Goal: Task Accomplishment & Management: Manage account settings

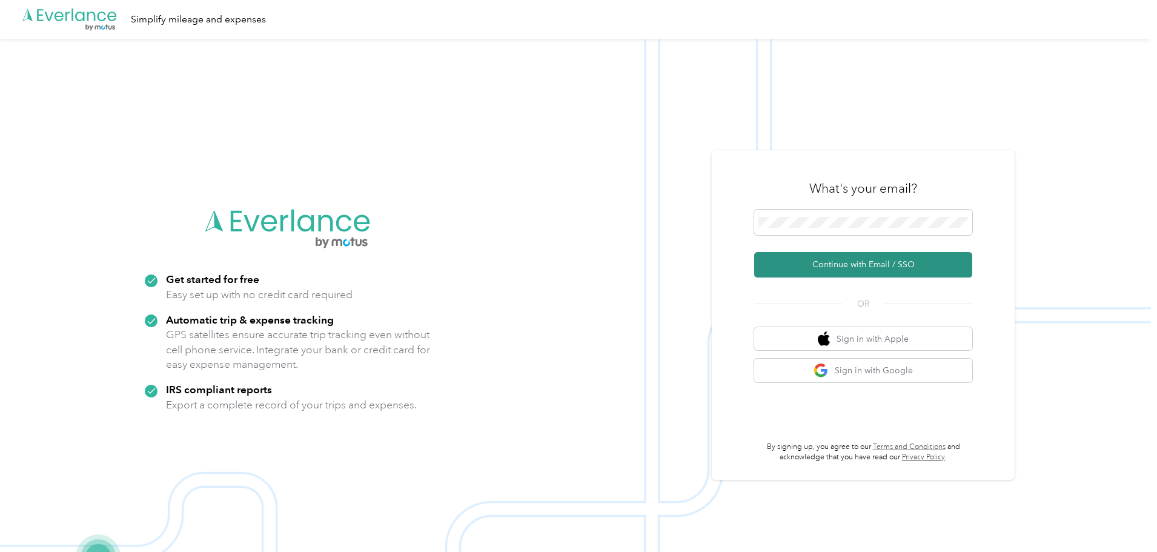
click at [838, 263] on button "Continue with Email / SSO" at bounding box center [863, 264] width 218 height 25
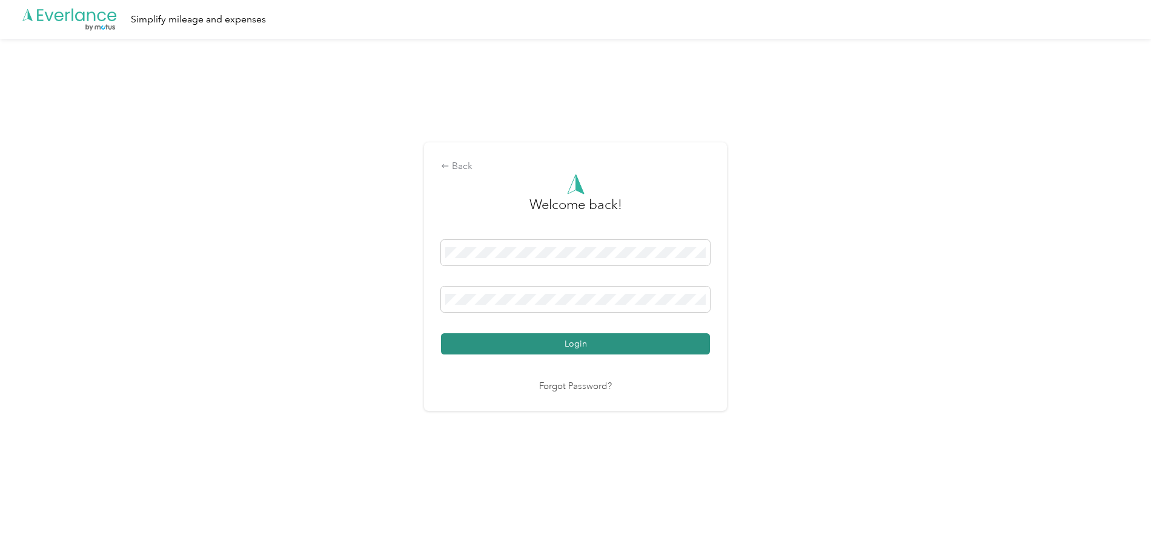
click at [510, 334] on button "Login" at bounding box center [575, 343] width 269 height 21
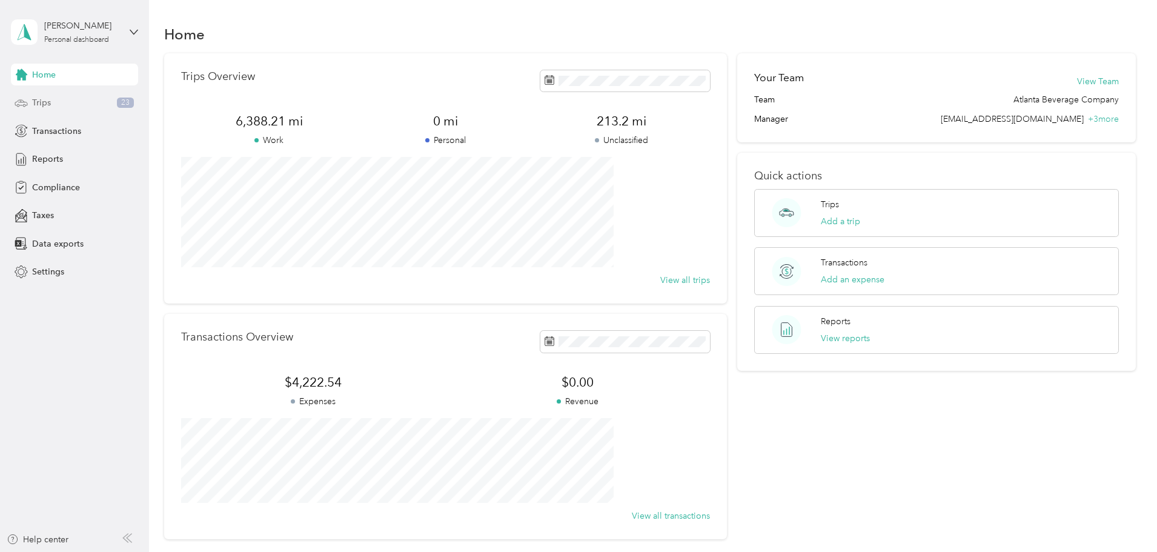
click at [61, 101] on div "Trips 23" at bounding box center [74, 103] width 127 height 22
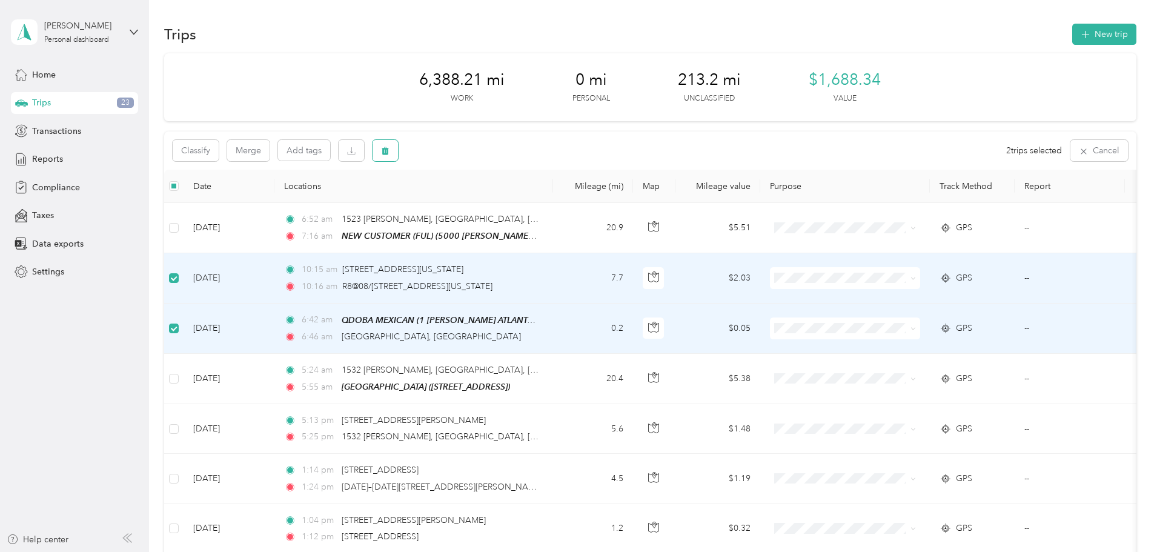
click at [398, 148] on button "button" at bounding box center [384, 150] width 25 height 21
click at [549, 205] on button "Yes" at bounding box center [556, 200] width 24 height 19
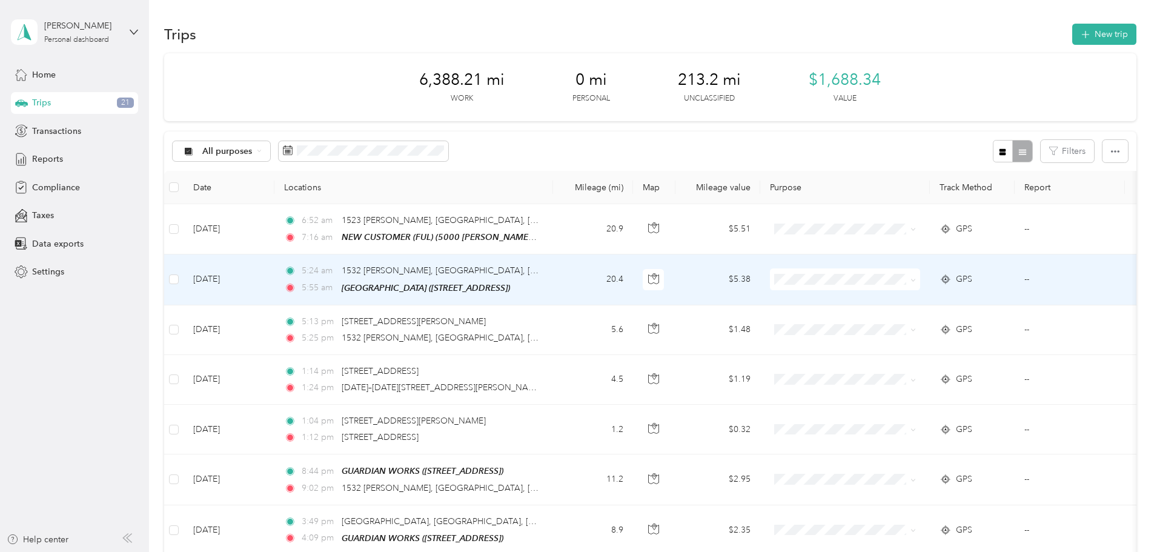
click at [936, 303] on li "Atlanta Beverage Company" at bounding box center [925, 296] width 150 height 21
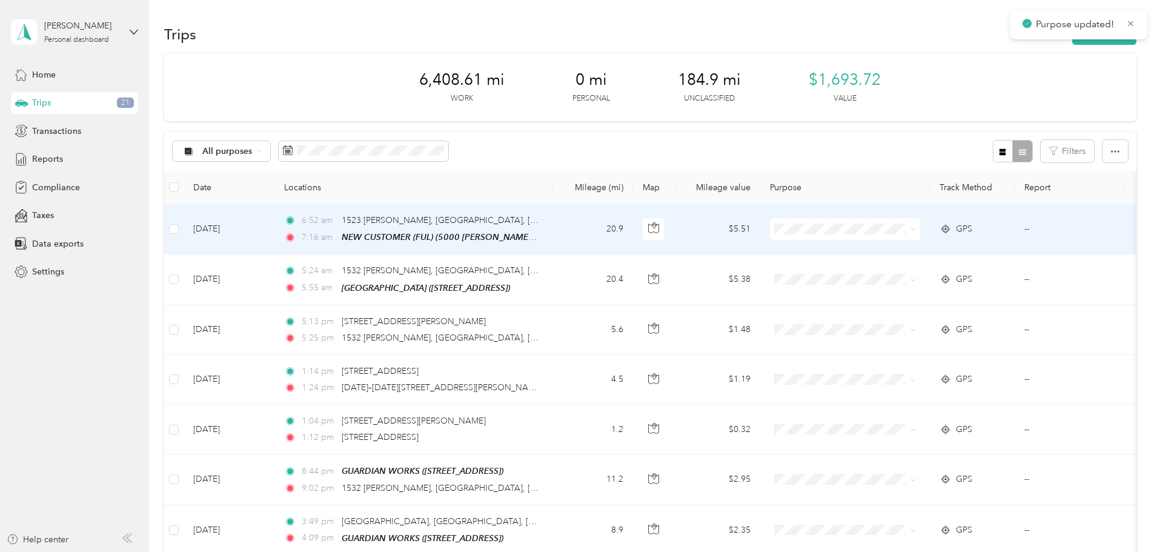
click at [912, 222] on span at bounding box center [845, 229] width 150 height 22
click at [919, 249] on span "Atlanta Beverage Company" at bounding box center [936, 251] width 112 height 13
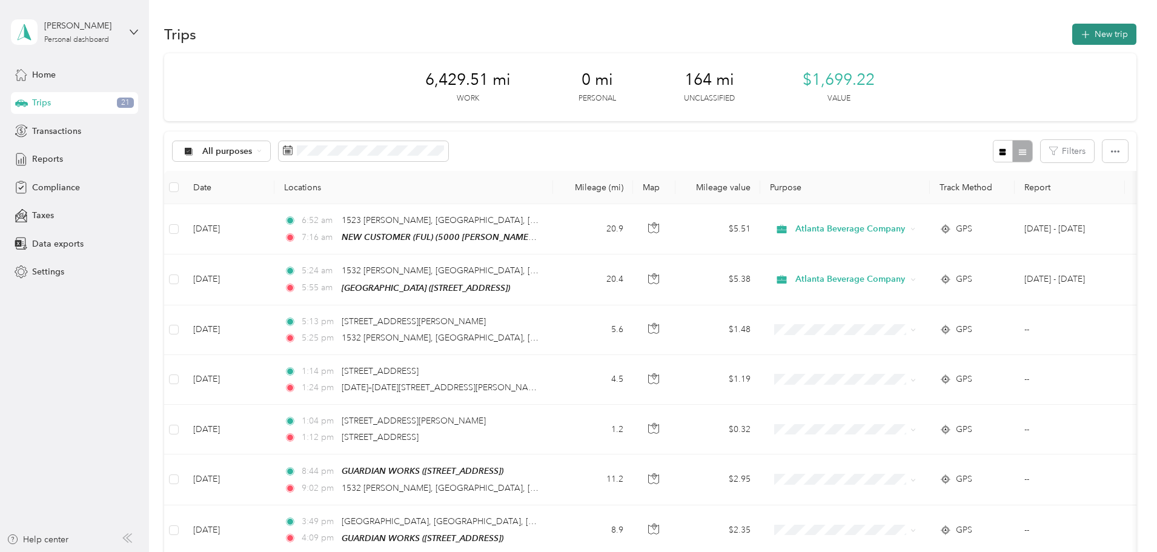
click at [1072, 38] on button "New trip" at bounding box center [1104, 34] width 64 height 21
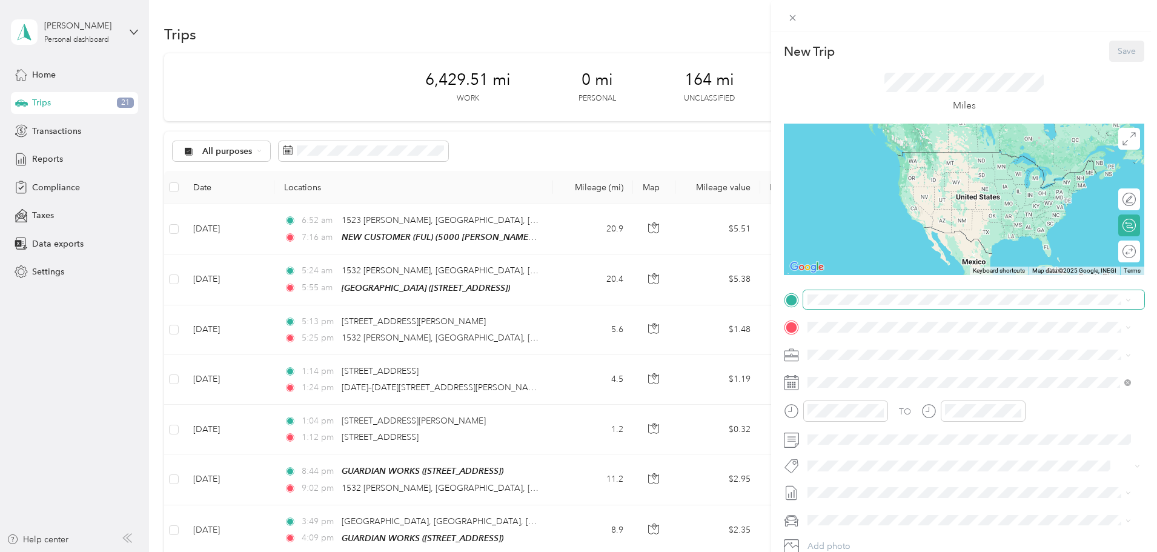
click at [874, 305] on span at bounding box center [973, 299] width 341 height 19
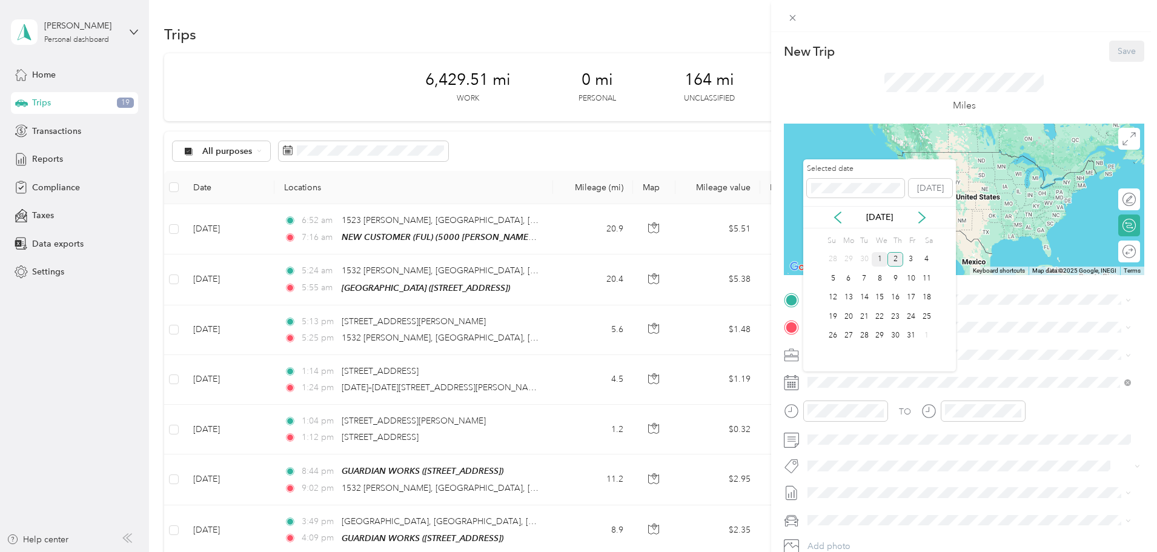
click at [880, 259] on div "1" at bounding box center [879, 259] width 16 height 15
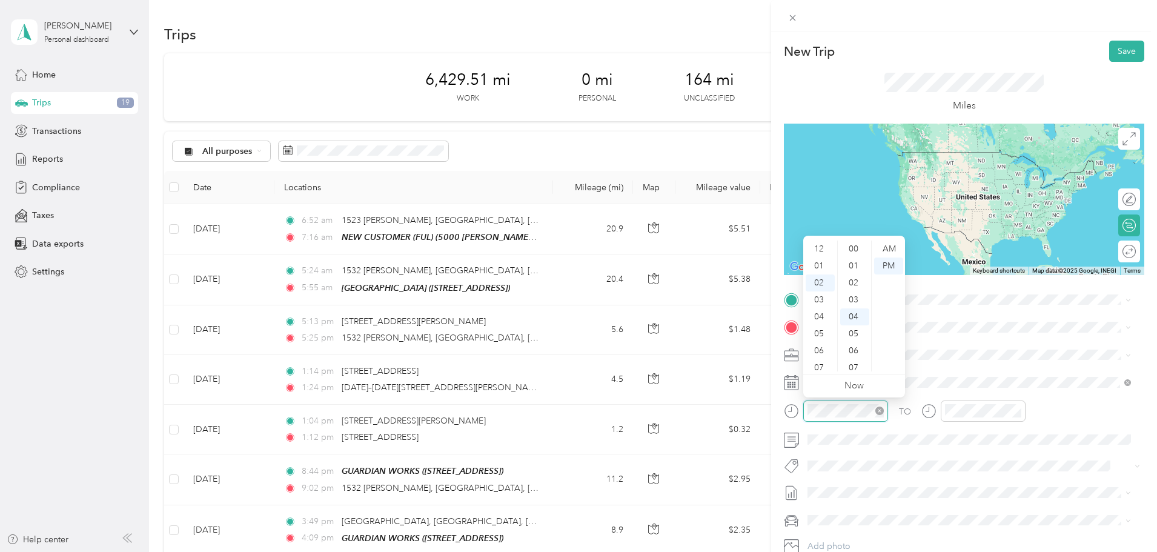
scroll to position [68, 0]
click at [819, 300] on div "05" at bounding box center [819, 299] width 29 height 17
click at [860, 334] on div "09" at bounding box center [854, 333] width 29 height 17
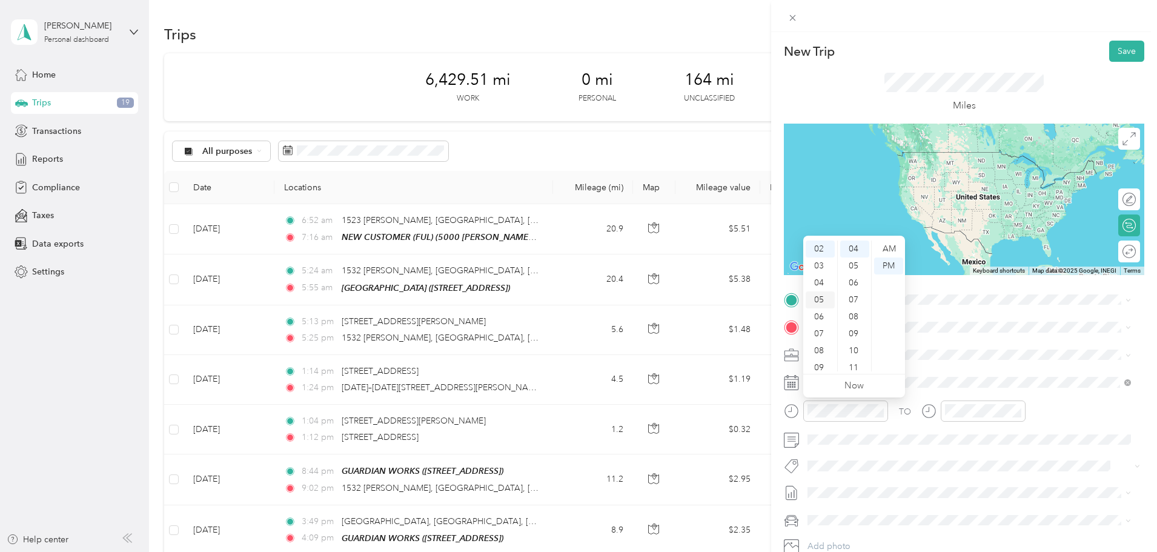
click at [824, 300] on div "05" at bounding box center [819, 299] width 29 height 17
click at [850, 333] on div "09" at bounding box center [854, 333] width 29 height 17
click at [963, 401] on div at bounding box center [982, 410] width 85 height 21
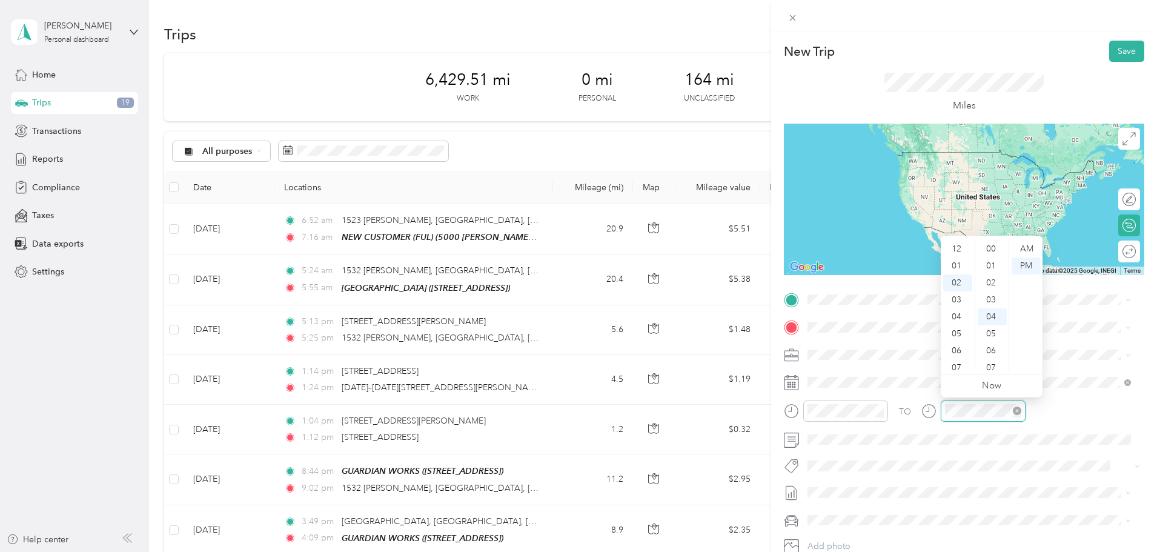
scroll to position [68, 0]
click at [954, 315] on div "06" at bounding box center [957, 316] width 29 height 17
click at [993, 352] on div "10" at bounding box center [991, 350] width 29 height 17
click at [993, 351] on div "16" at bounding box center [991, 350] width 29 height 17
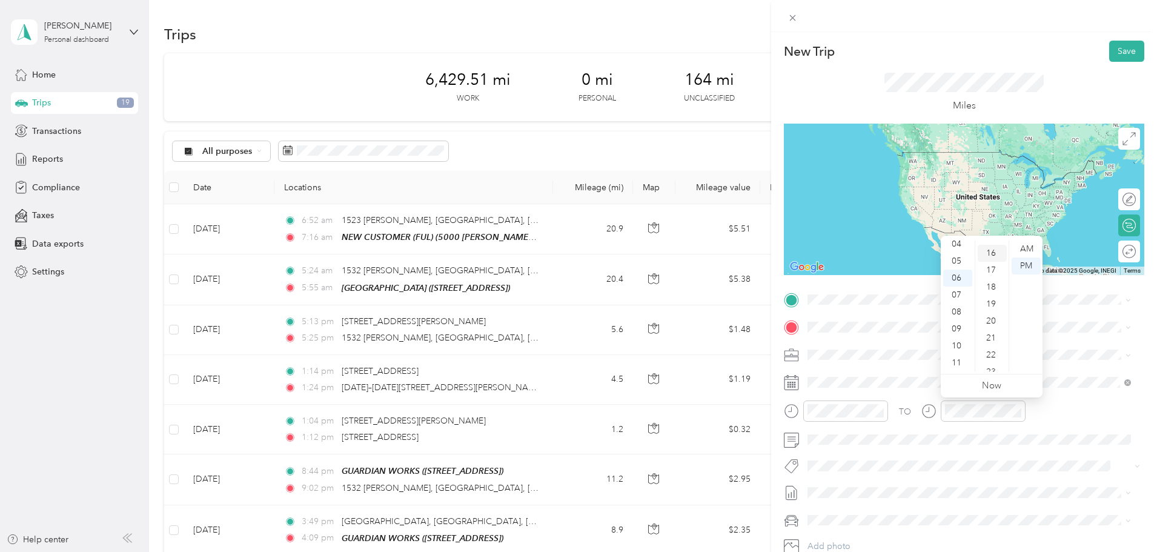
scroll to position [271, 0]
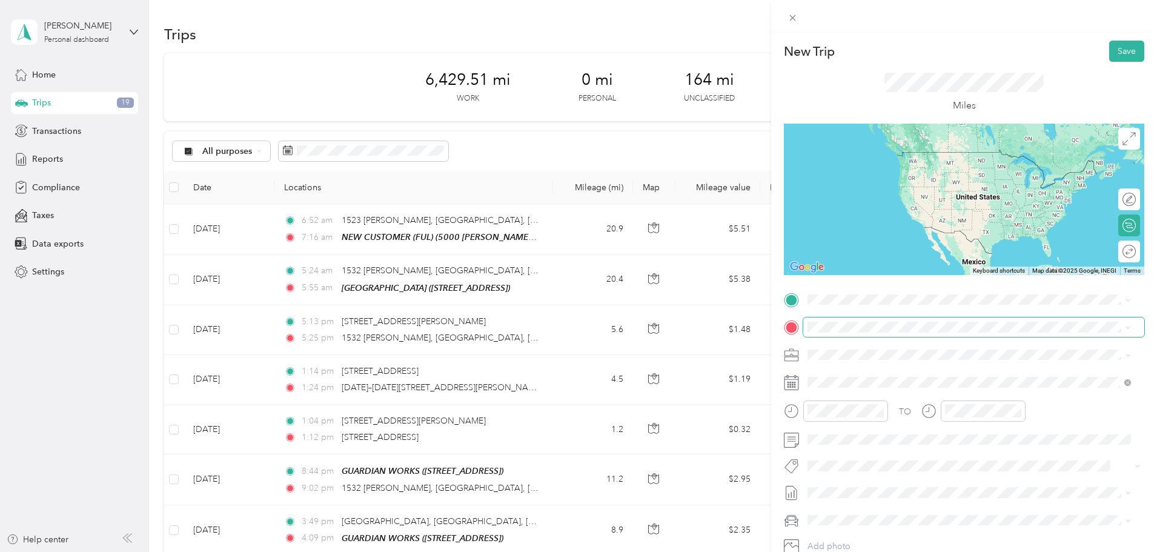
click at [1063, 333] on span at bounding box center [973, 326] width 341 height 19
click at [839, 308] on span at bounding box center [973, 299] width 341 height 19
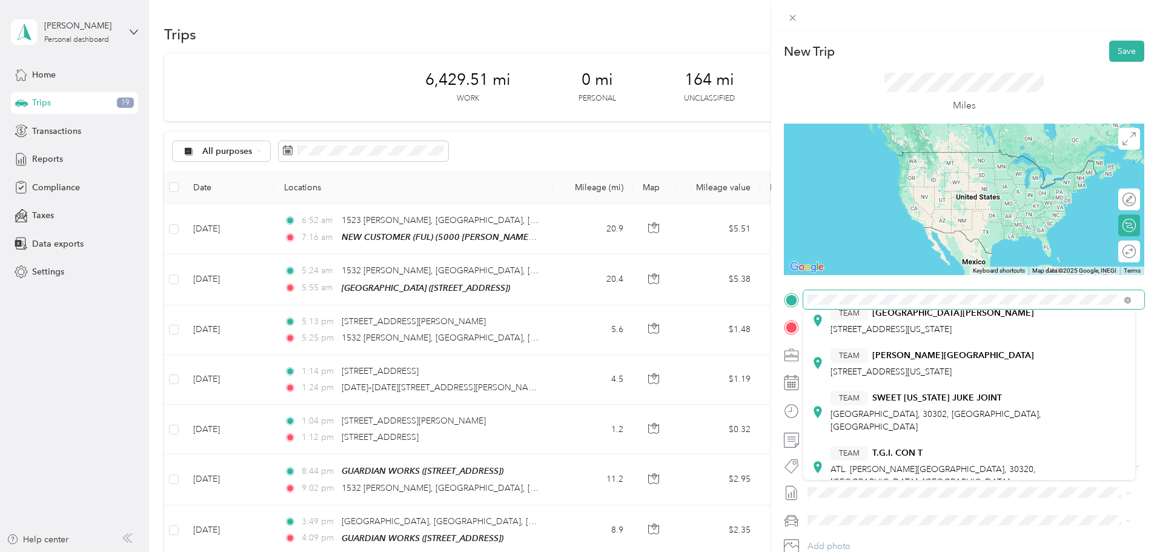
scroll to position [182, 0]
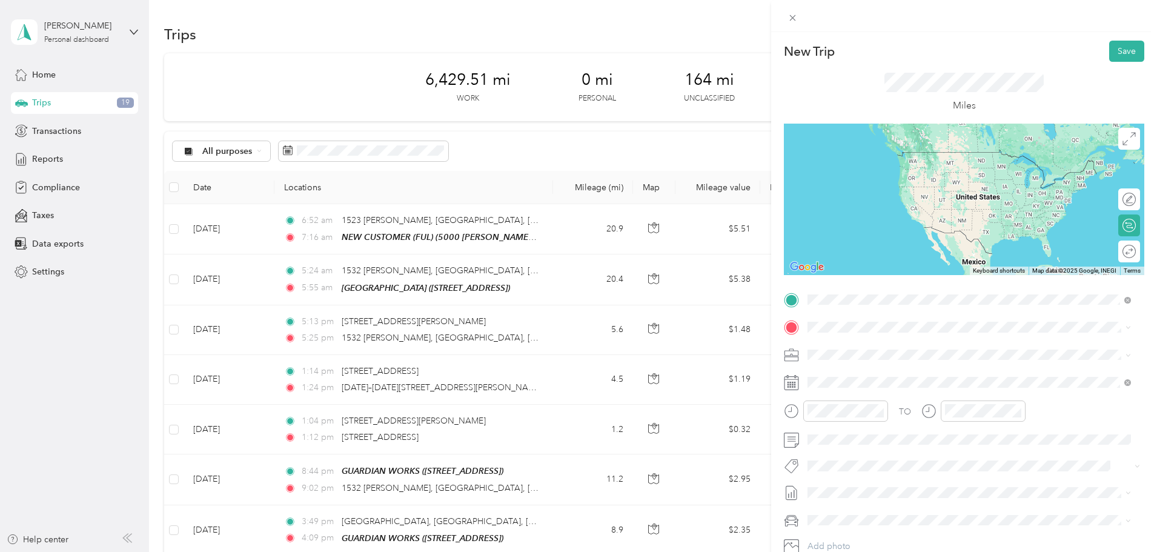
click at [960, 385] on div "TEAM T.G.I. CON T" at bounding box center [978, 392] width 296 height 15
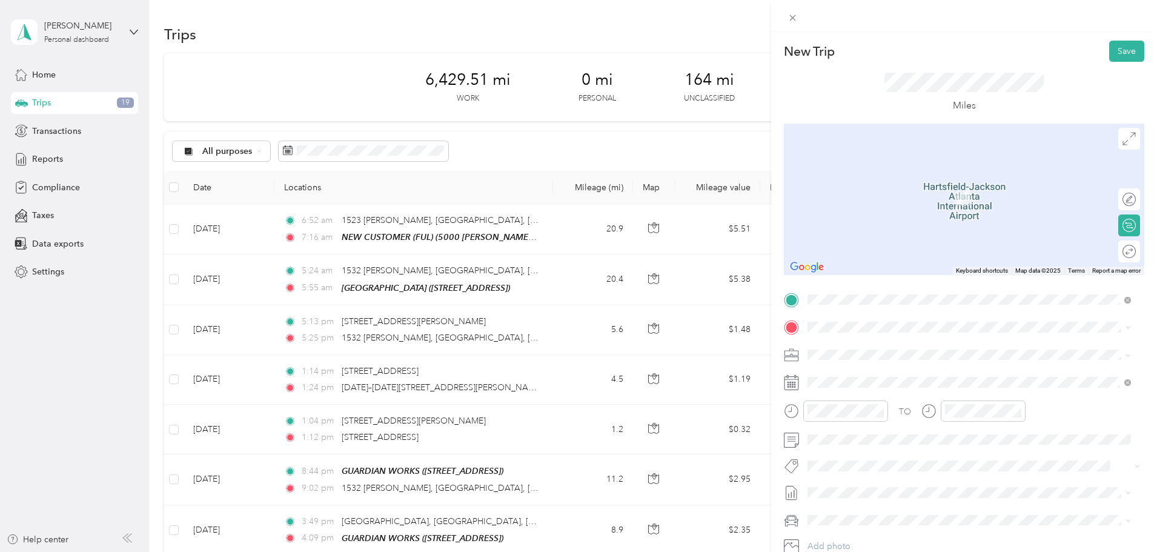
click at [853, 375] on span "[STREET_ADDRESS][PERSON_NAME][US_STATE]" at bounding box center [924, 369] width 188 height 11
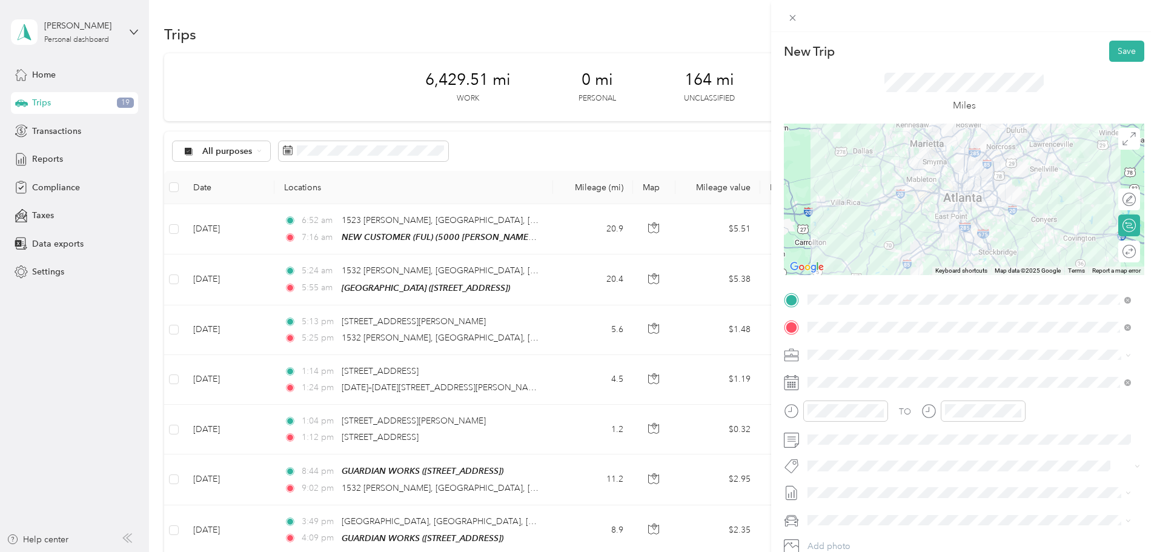
click at [992, 197] on div at bounding box center [964, 199] width 360 height 151
click at [1120, 54] on button "Save" at bounding box center [1126, 51] width 35 height 21
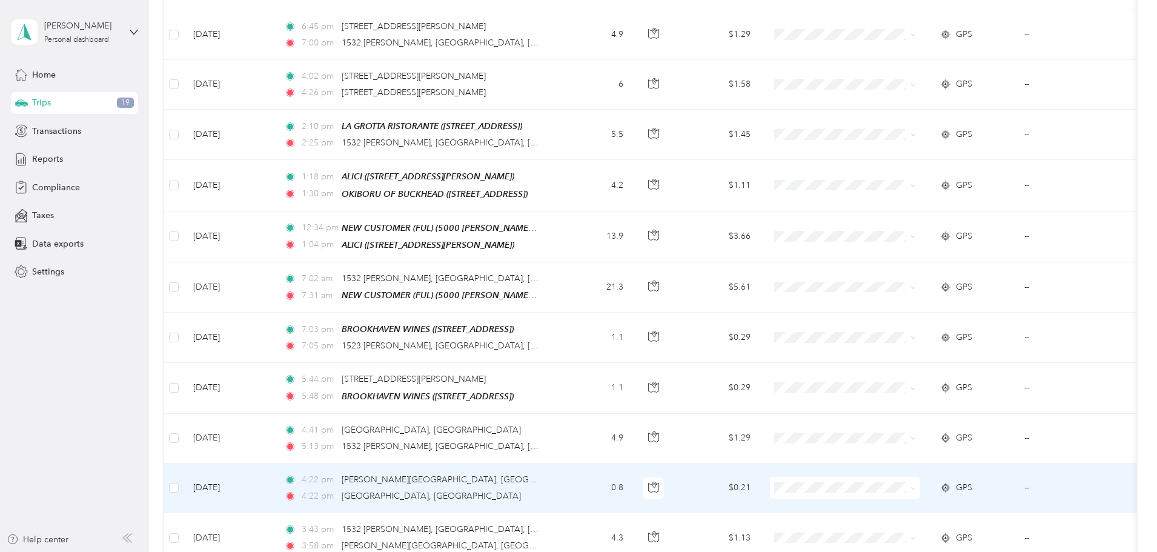
scroll to position [908, 0]
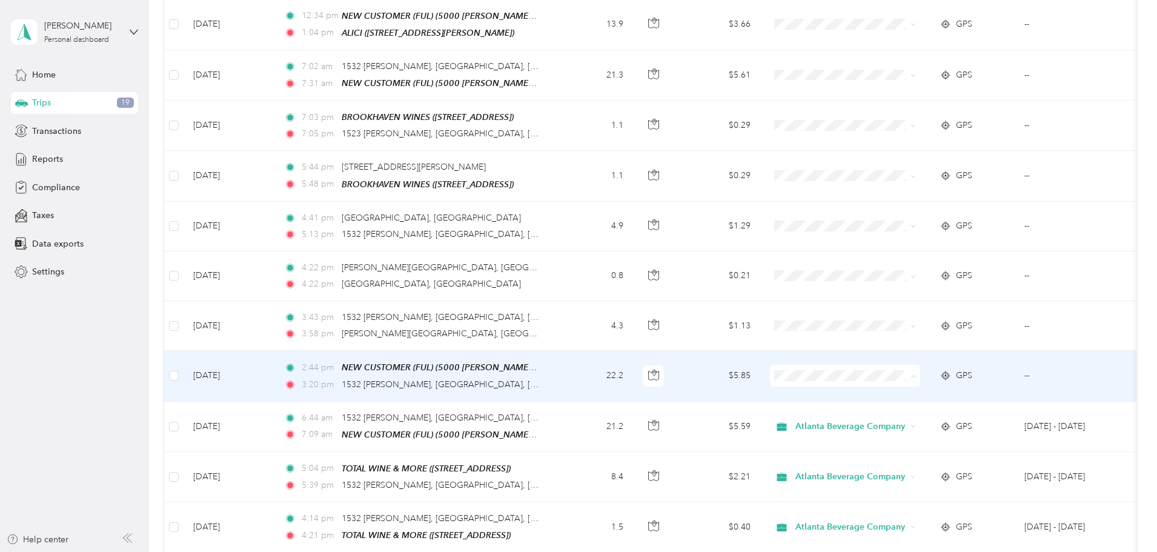
click at [901, 388] on span "Atlanta Beverage Company" at bounding box center [936, 389] width 112 height 13
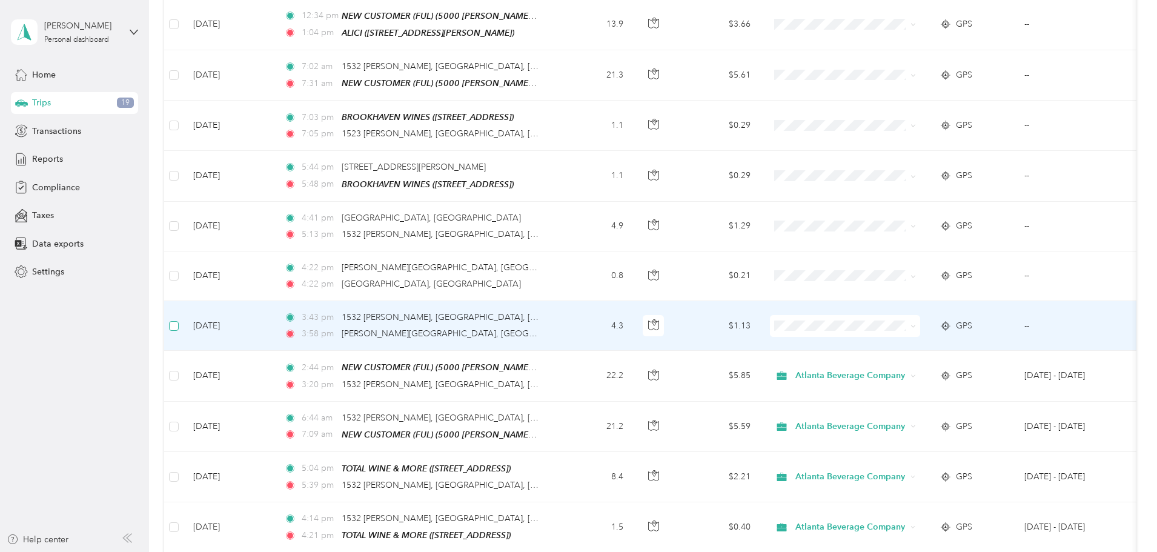
click at [179, 319] on label at bounding box center [174, 325] width 10 height 13
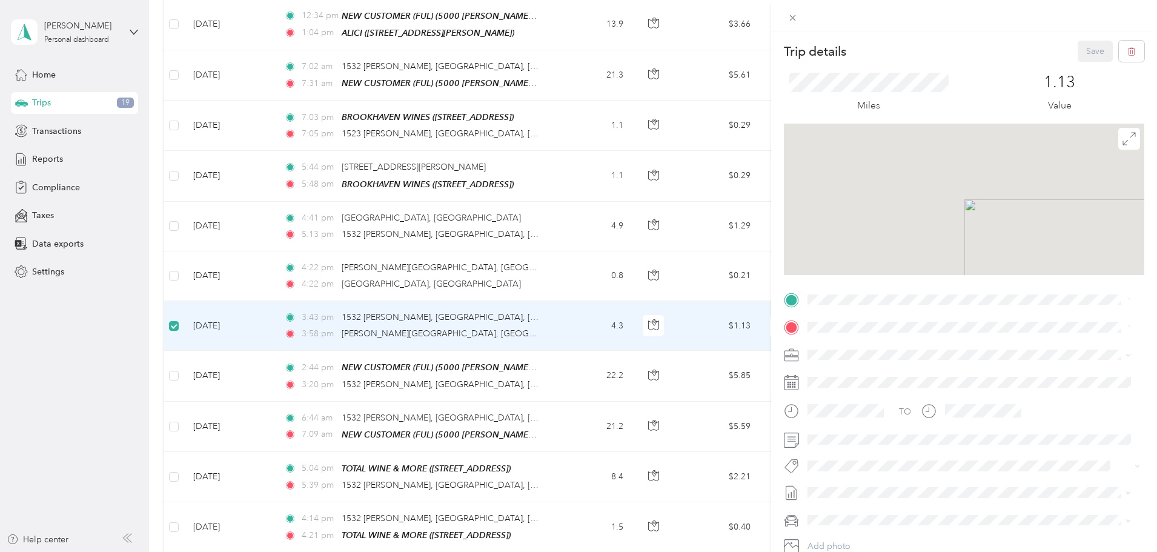
click at [256, 265] on div "Trip details Save This trip cannot be edited because it is either under review,…" at bounding box center [578, 276] width 1157 height 552
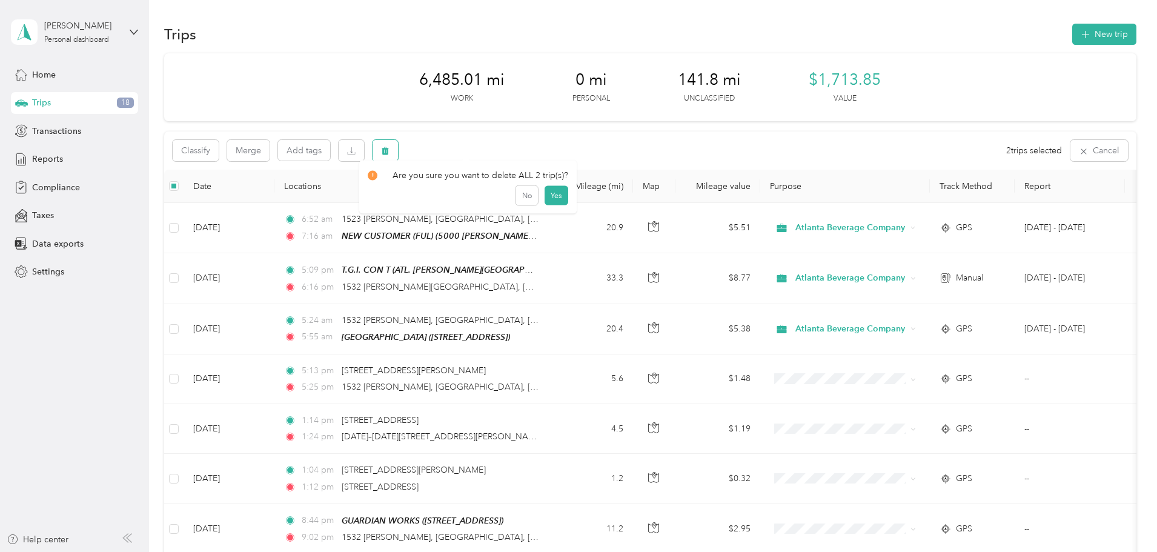
click at [389, 151] on icon "button" at bounding box center [384, 151] width 7 height 8
click at [552, 203] on button "Yes" at bounding box center [556, 200] width 24 height 19
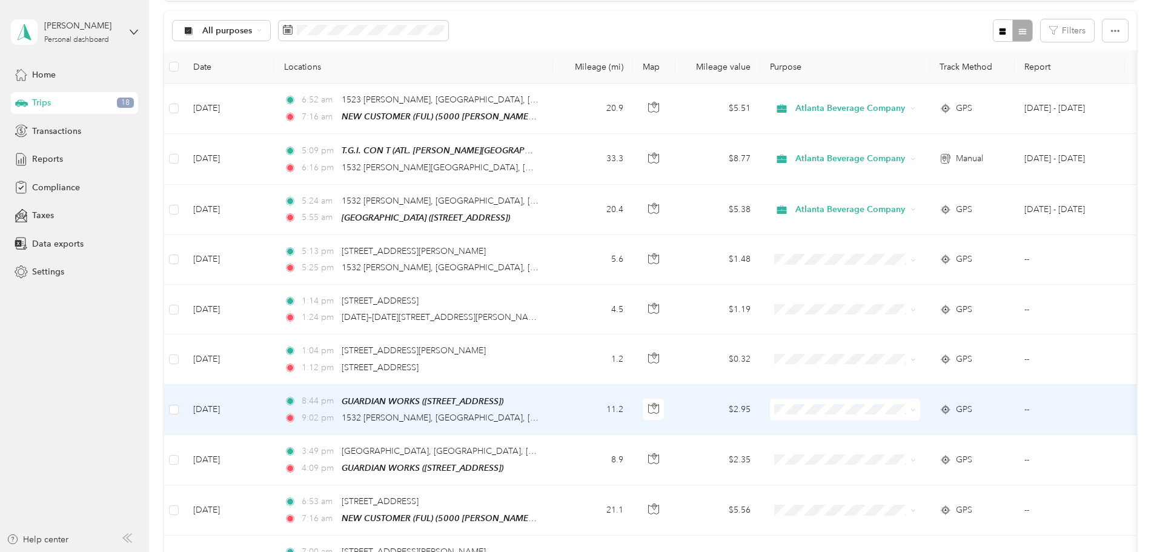
scroll to position [121, 0]
click at [898, 433] on li "Atlanta Beverage Company" at bounding box center [925, 428] width 150 height 21
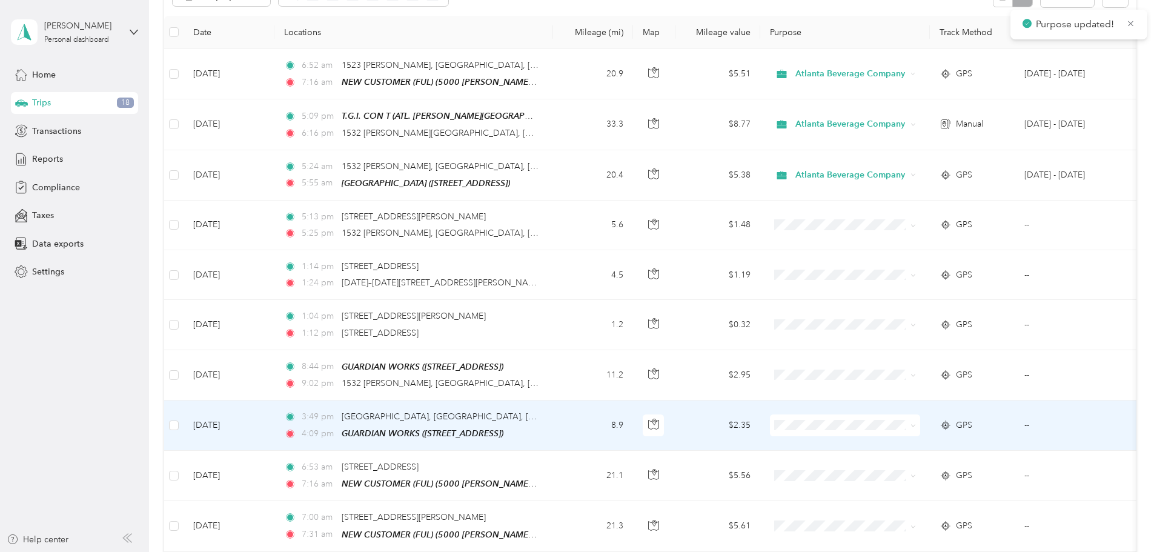
scroll to position [182, 0]
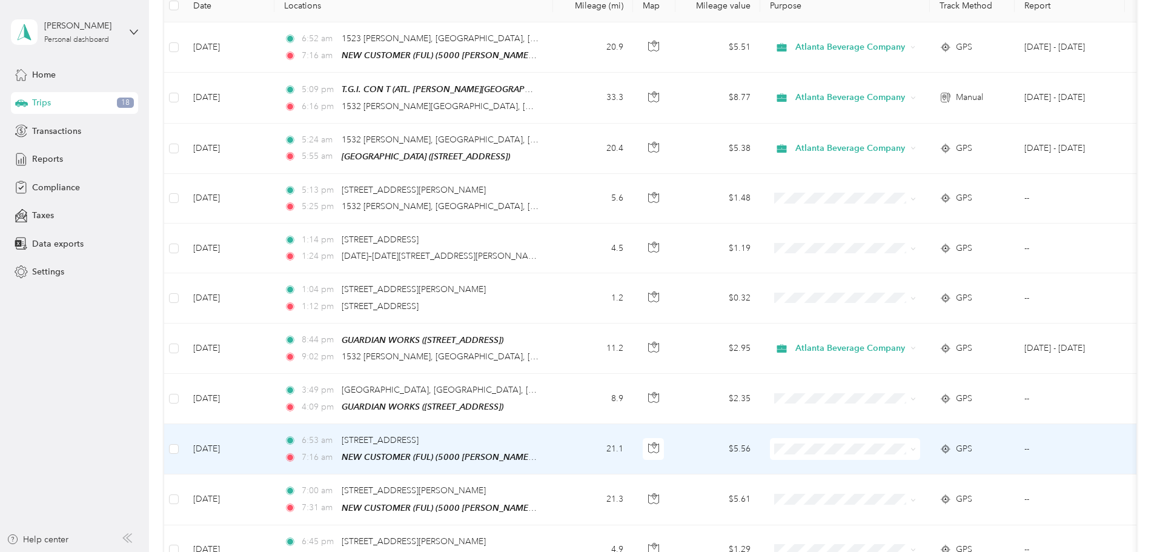
click at [875, 438] on span at bounding box center [845, 449] width 150 height 22
click at [892, 466] on span "Atlanta Beverage Company" at bounding box center [936, 468] width 112 height 13
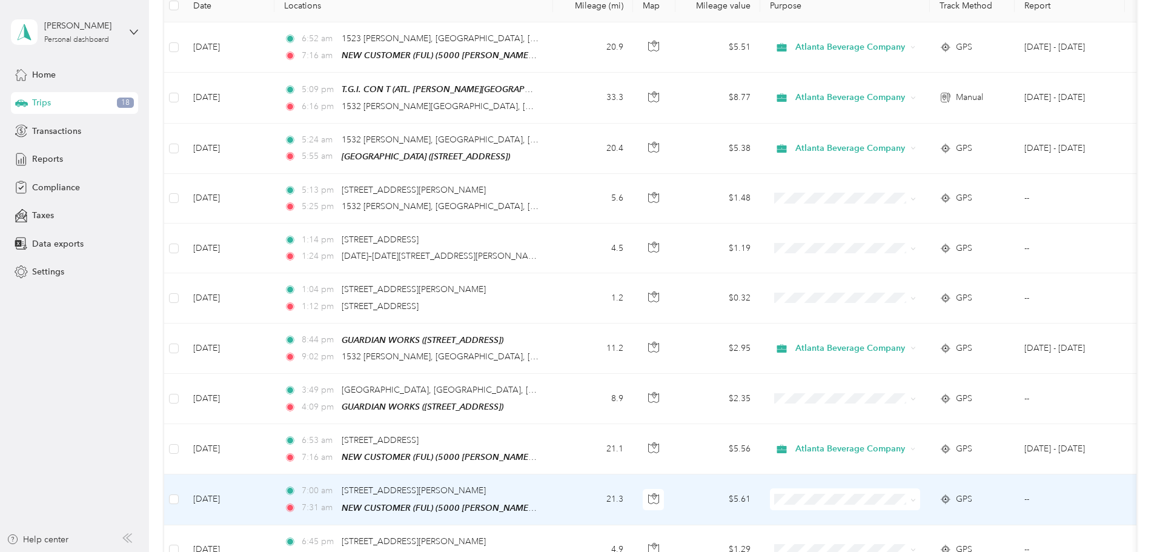
click at [891, 488] on span at bounding box center [845, 499] width 150 height 22
click at [901, 513] on span "Atlanta Beverage Company" at bounding box center [936, 516] width 112 height 13
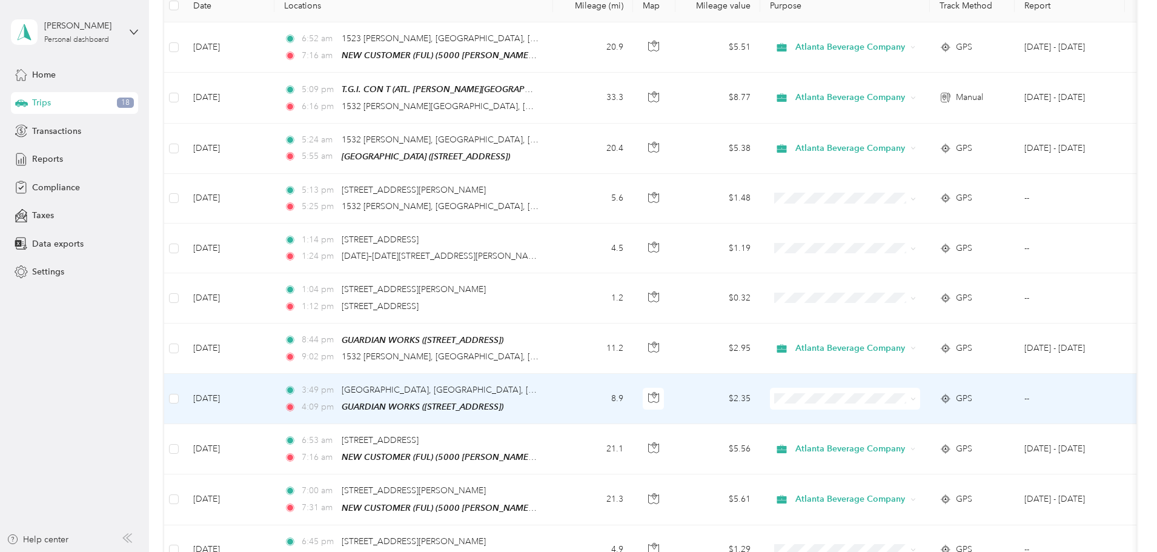
click at [900, 417] on span "Atlanta Beverage Company" at bounding box center [936, 417] width 112 height 13
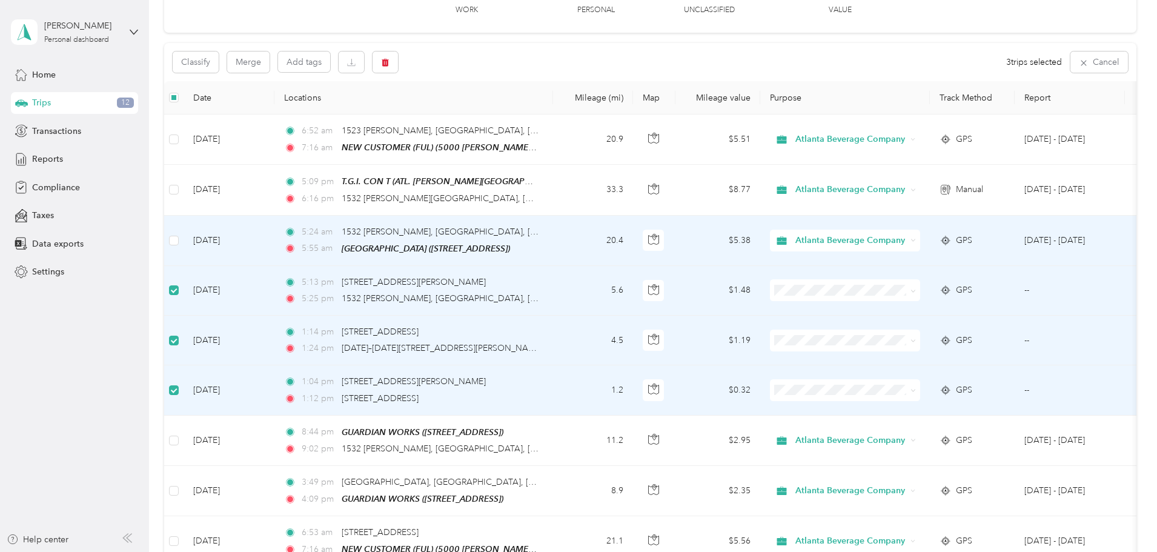
scroll to position [0, 0]
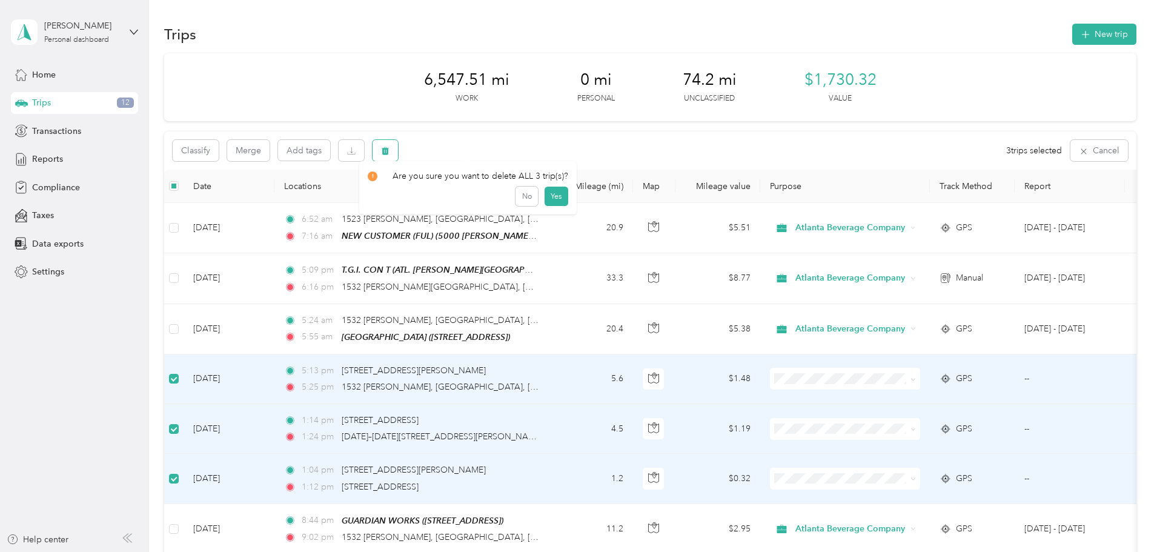
click at [389, 147] on icon "button" at bounding box center [384, 151] width 7 height 8
click at [550, 204] on button "Yes" at bounding box center [556, 200] width 24 height 19
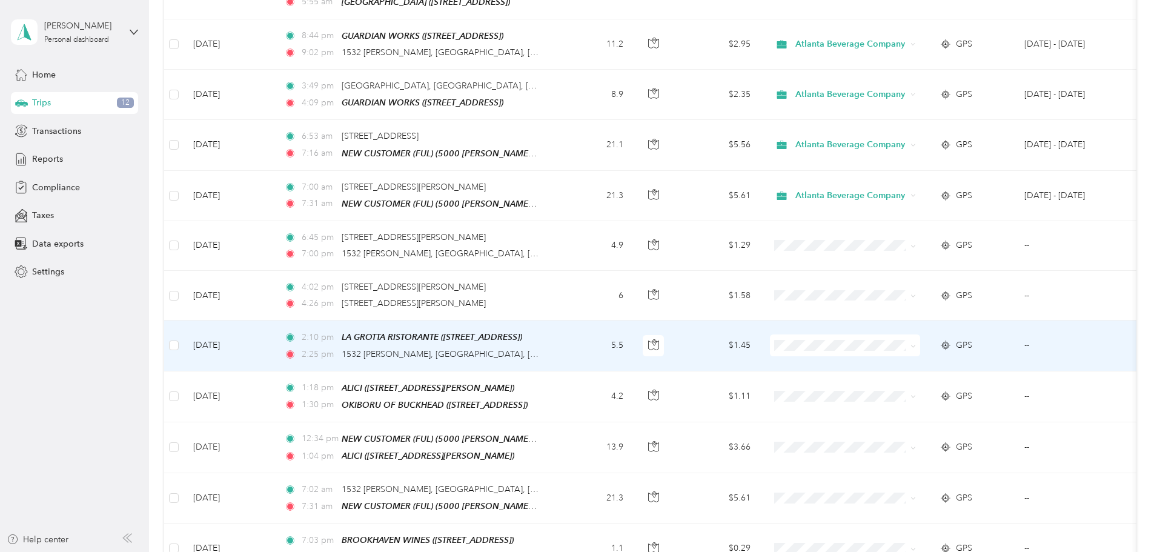
scroll to position [363, 0]
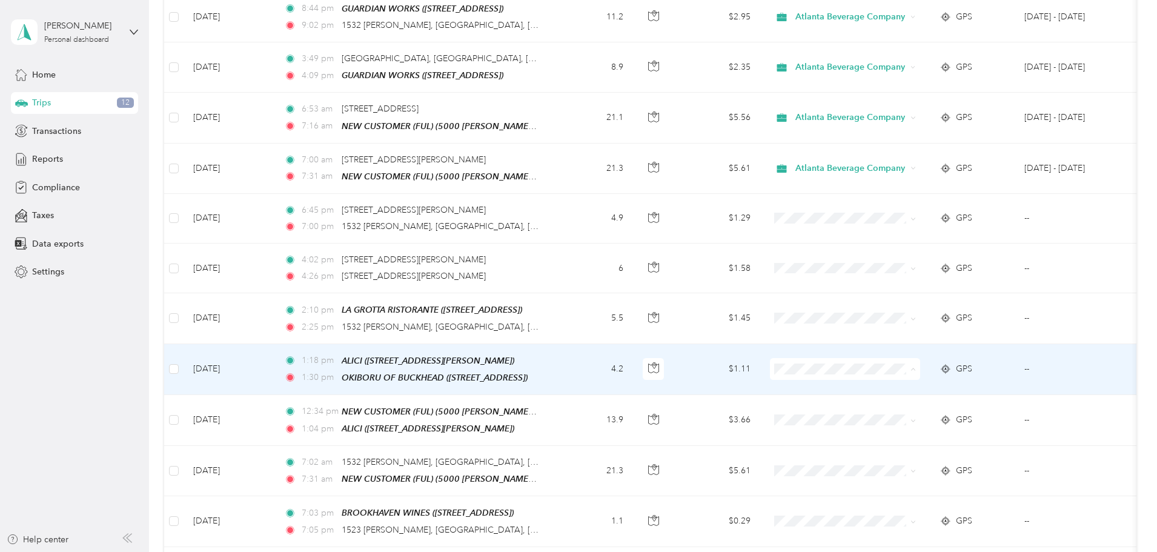
click at [929, 385] on span "Atlanta Beverage Company" at bounding box center [936, 386] width 112 height 13
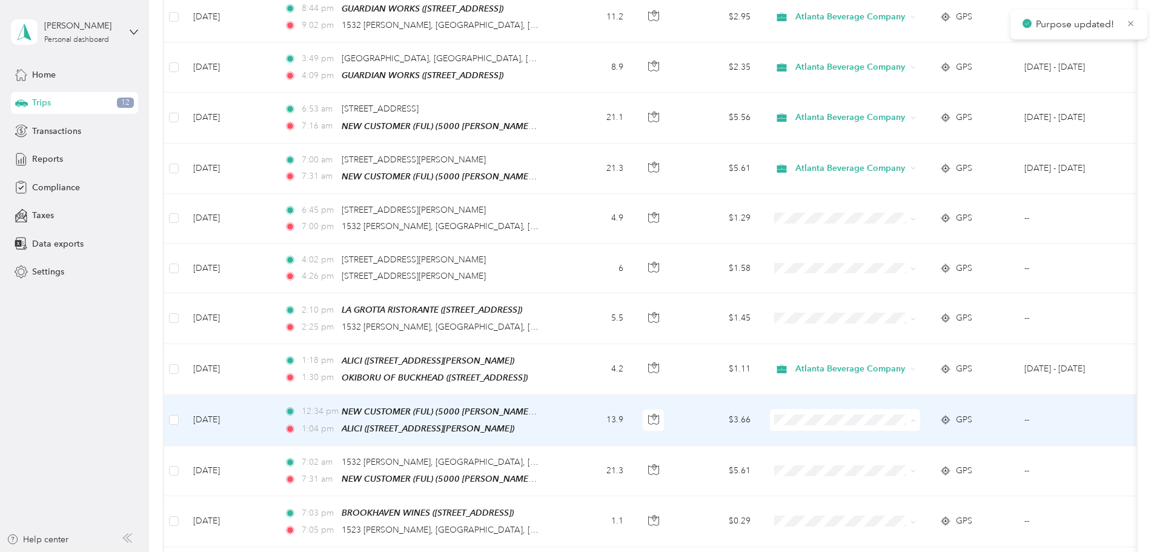
click at [903, 431] on span "Atlanta Beverage Company" at bounding box center [936, 435] width 112 height 13
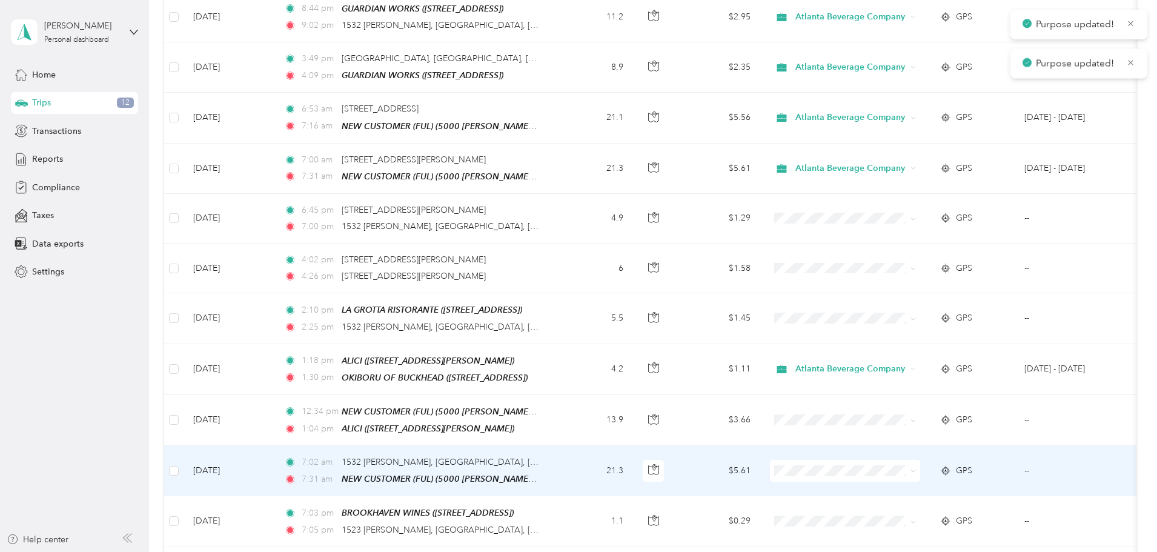
click at [900, 460] on span at bounding box center [845, 471] width 150 height 22
click at [926, 480] on span "Atlanta Beverage Company" at bounding box center [936, 486] width 112 height 13
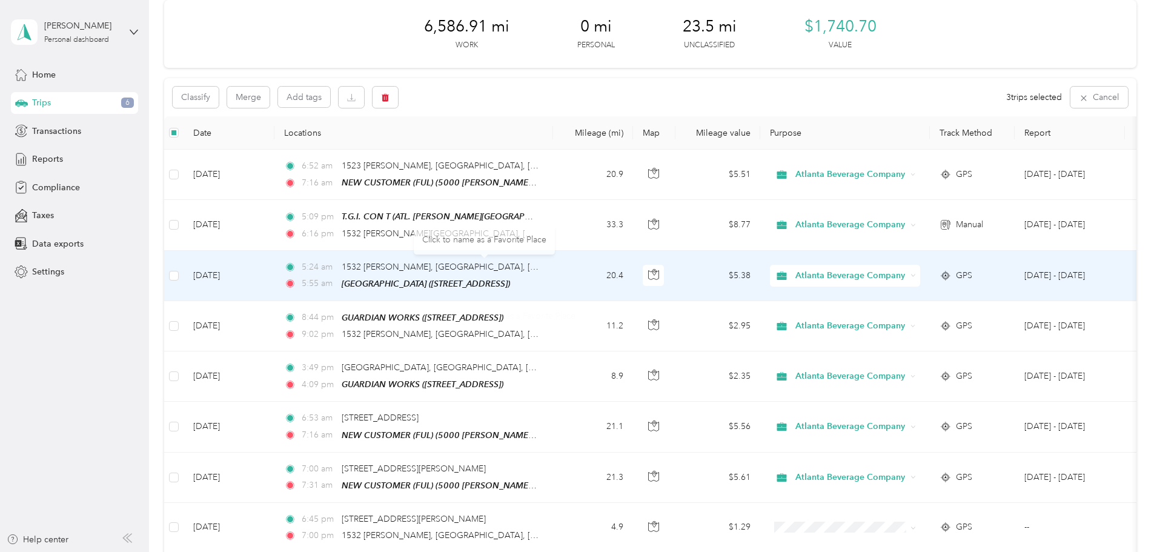
scroll to position [0, 0]
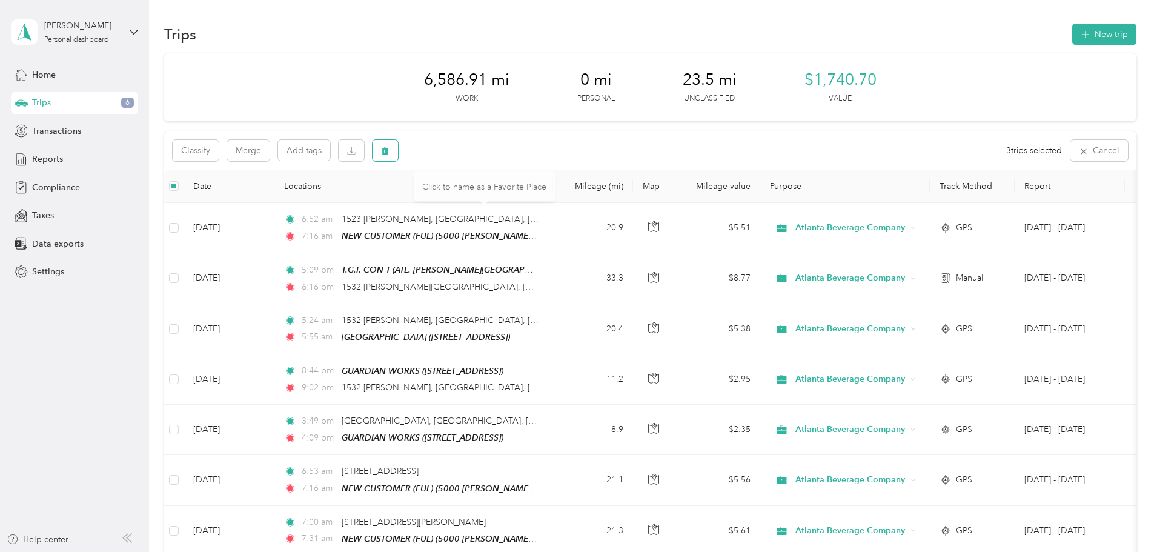
click at [389, 151] on icon "button" at bounding box center [384, 151] width 7 height 8
click at [552, 197] on button "Yes" at bounding box center [556, 200] width 24 height 19
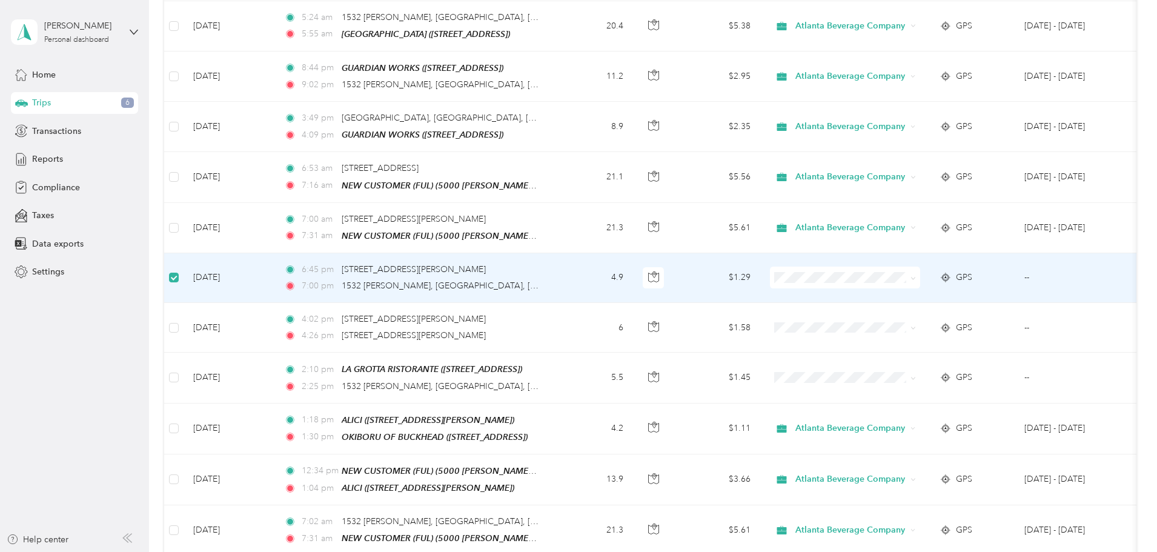
scroll to position [302, 0]
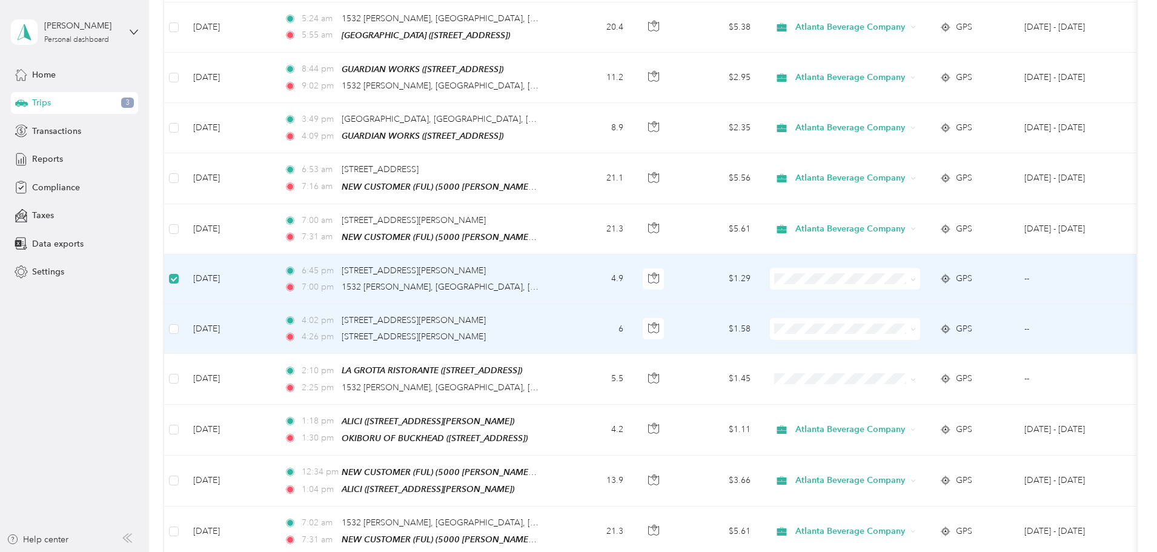
click at [183, 314] on td at bounding box center [173, 329] width 19 height 50
click at [183, 321] on td at bounding box center [173, 329] width 19 height 50
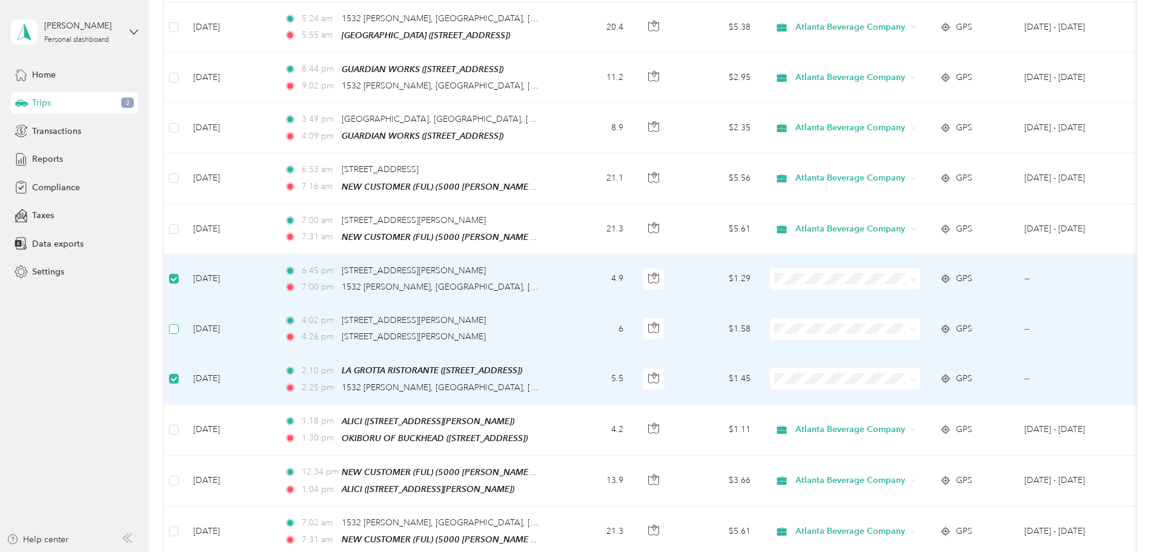
click at [179, 330] on label at bounding box center [174, 328] width 10 height 13
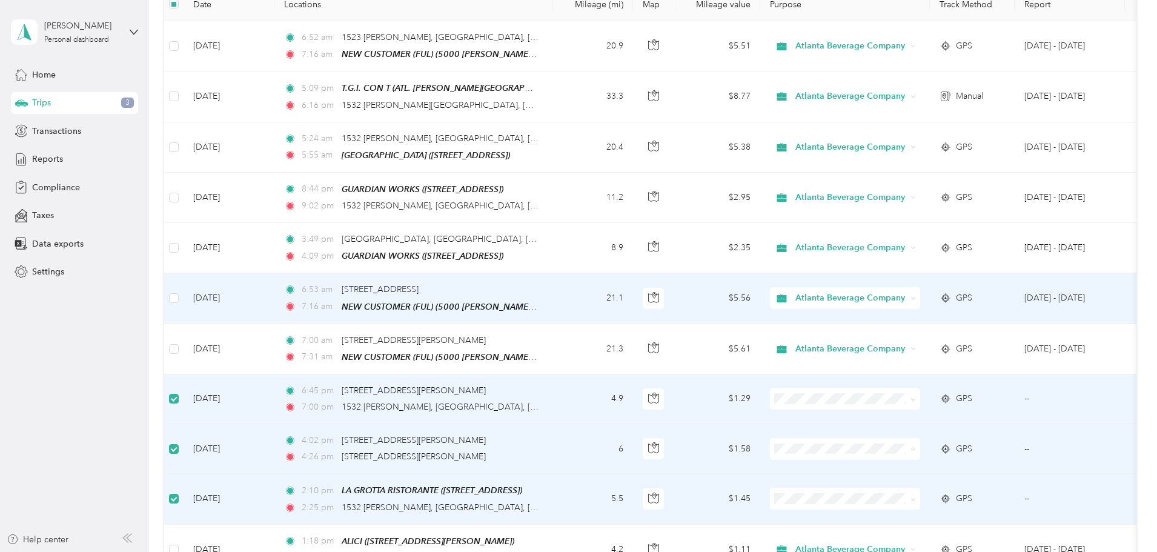
scroll to position [0, 0]
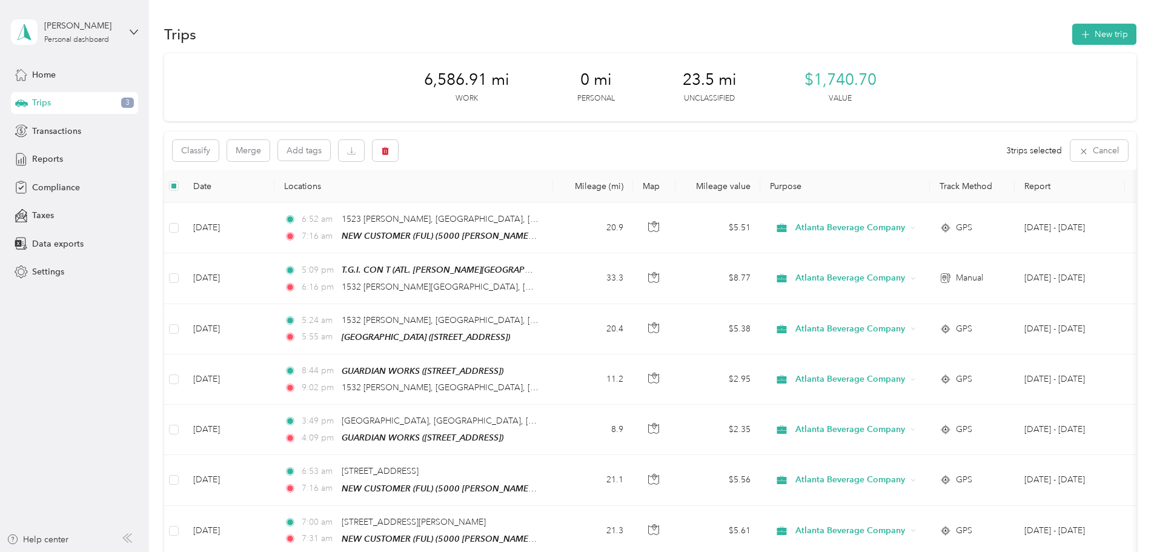
click at [471, 161] on div "Classify Merge Add tags 3 trips selected Cancel" at bounding box center [650, 150] width 972 height 38
click at [389, 152] on icon "button" at bounding box center [385, 151] width 8 height 8
click at [559, 199] on button "Yes" at bounding box center [556, 200] width 24 height 19
click at [1072, 35] on button "New trip" at bounding box center [1104, 34] width 64 height 21
click at [1024, 551] on div at bounding box center [575, 552] width 1151 height 0
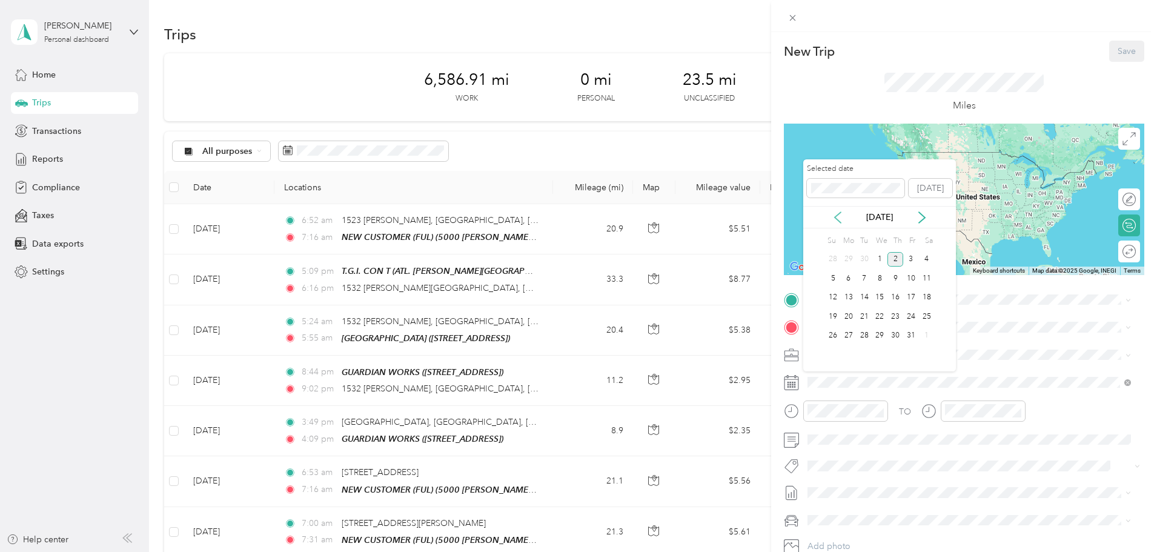
click at [839, 215] on icon at bounding box center [837, 217] width 12 height 12
click at [911, 312] on div "26" at bounding box center [911, 316] width 16 height 15
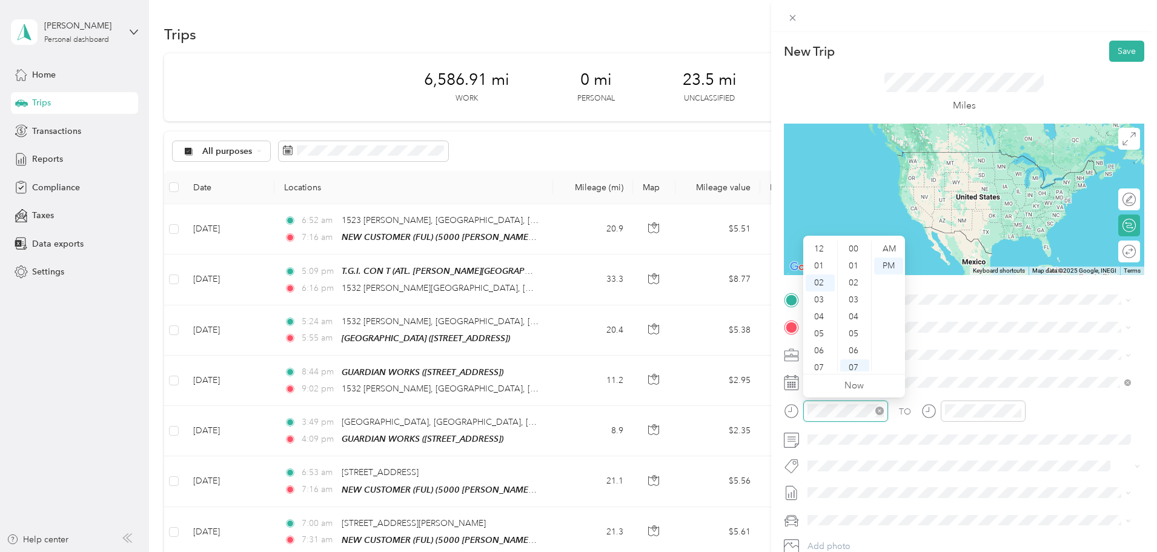
scroll to position [119, 0]
click at [819, 248] on div "02" at bounding box center [819, 248] width 29 height 17
click at [856, 246] on div "07" at bounding box center [854, 248] width 29 height 17
click at [857, 268] on div "08" at bounding box center [854, 265] width 29 height 17
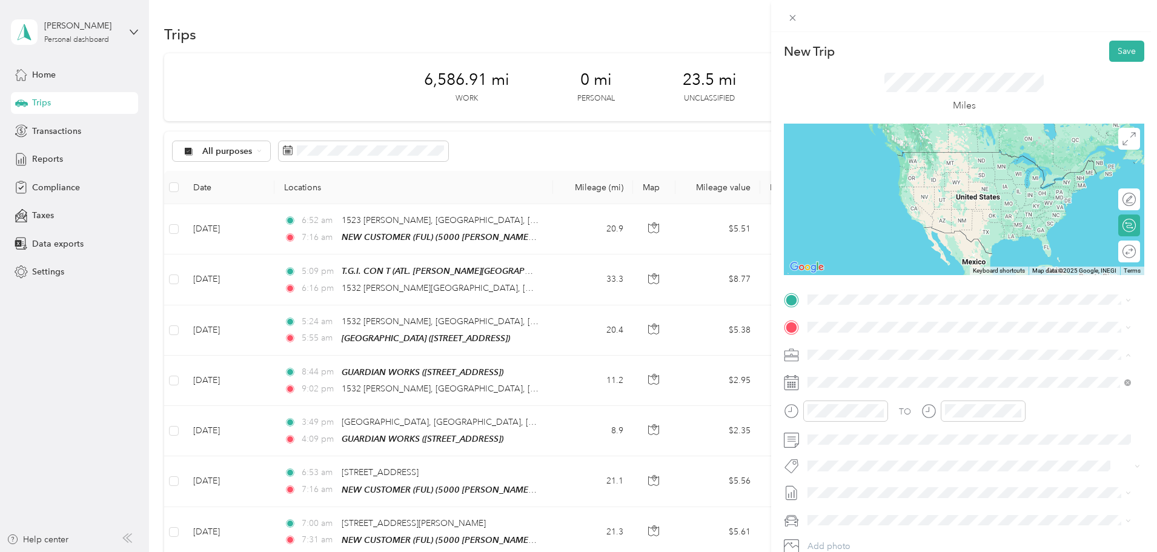
click at [903, 375] on span "Atlanta Beverage Company" at bounding box center [863, 376] width 105 height 10
click at [994, 306] on div "24" at bounding box center [991, 308] width 29 height 17
click at [958, 262] on div "03" at bounding box center [957, 265] width 29 height 17
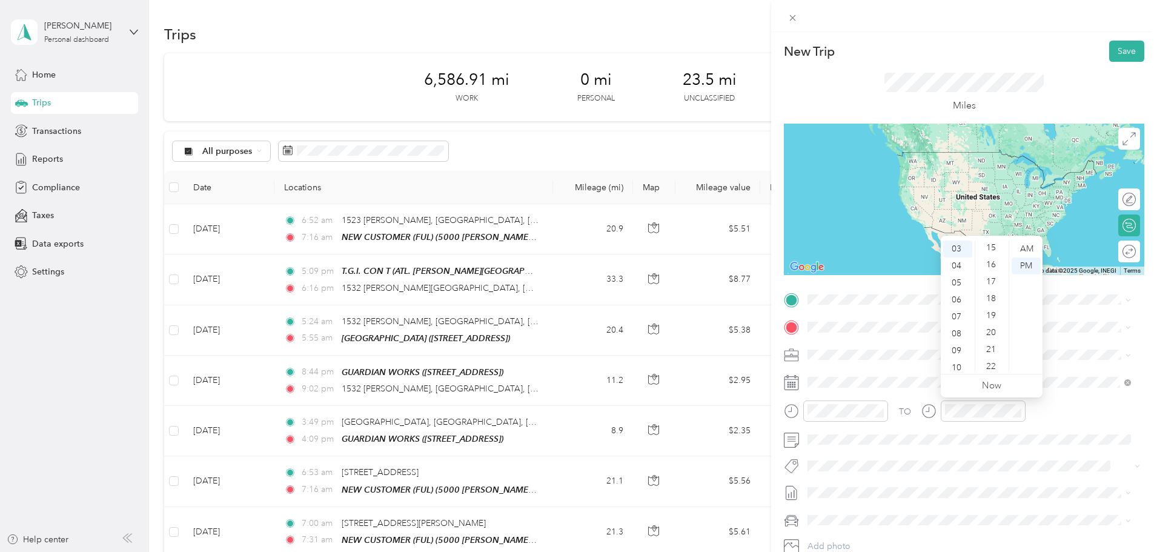
scroll to position [178, 0]
click at [994, 276] on div "12" at bounding box center [991, 274] width 29 height 17
click at [947, 345] on strong "NEW CUSTOMER (FUL)" at bounding box center [919, 349] width 94 height 11
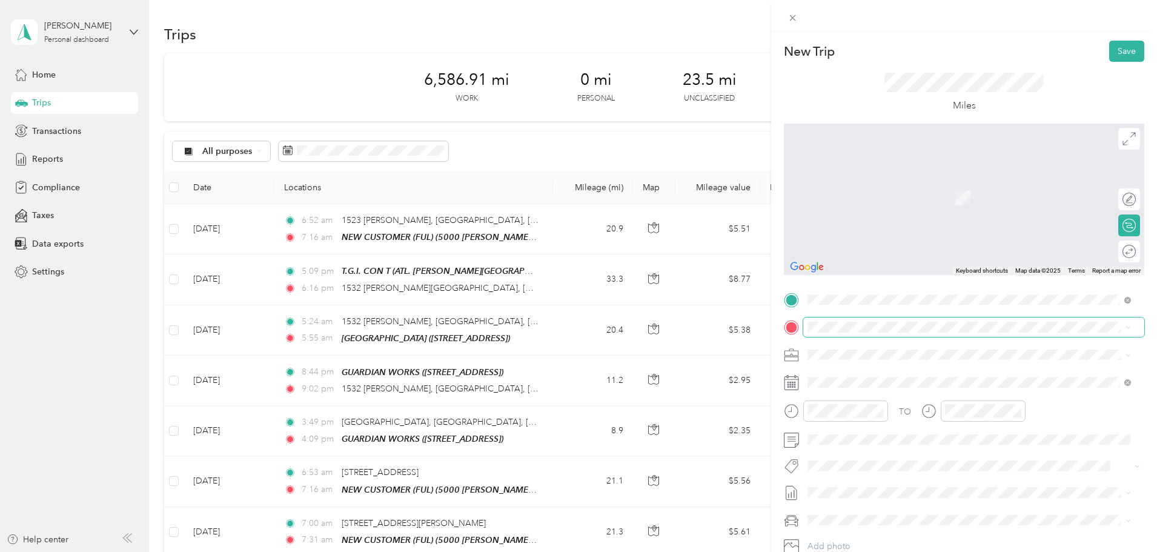
click at [883, 319] on span at bounding box center [973, 326] width 341 height 19
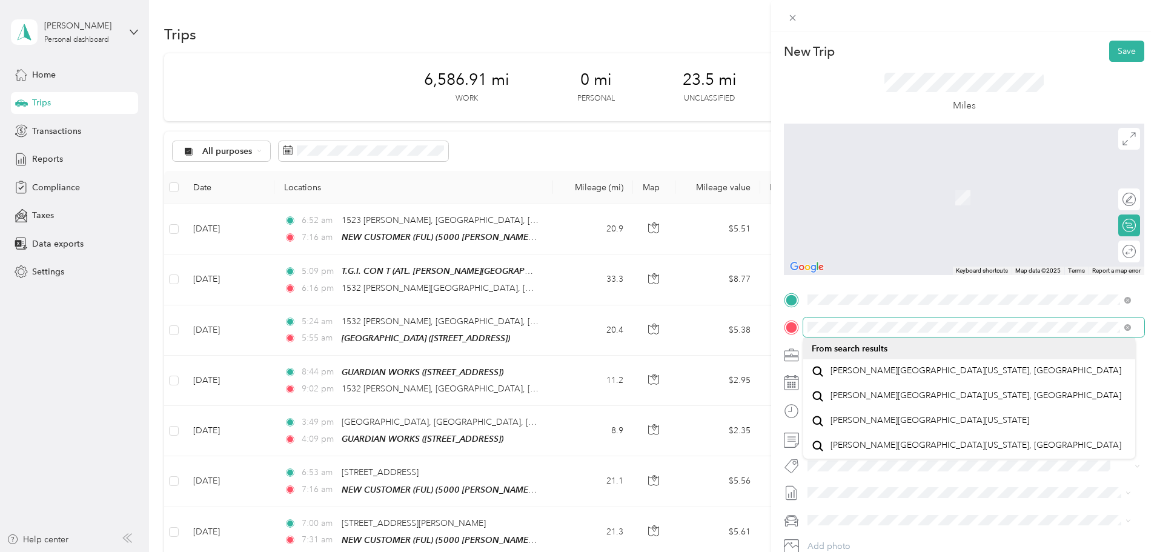
click at [764, 339] on div "New Trip Save This trip cannot be edited because it is either under review, app…" at bounding box center [578, 276] width 1157 height 552
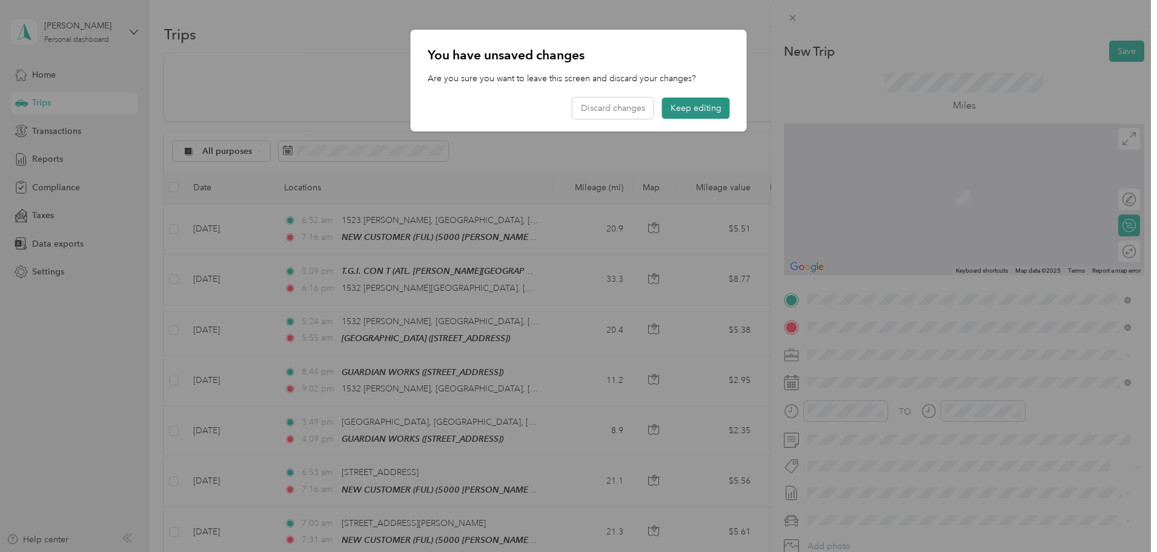
click at [694, 111] on button "Keep editing" at bounding box center [696, 107] width 68 height 21
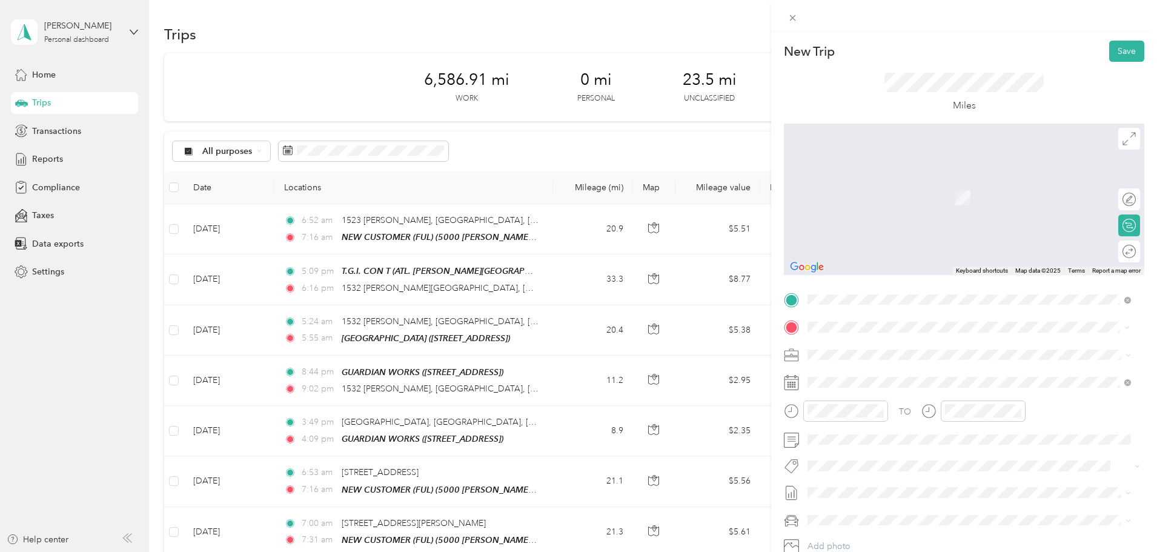
click at [913, 420] on strong "CHERRY STREET BREWPUB" at bounding box center [927, 419] width 111 height 11
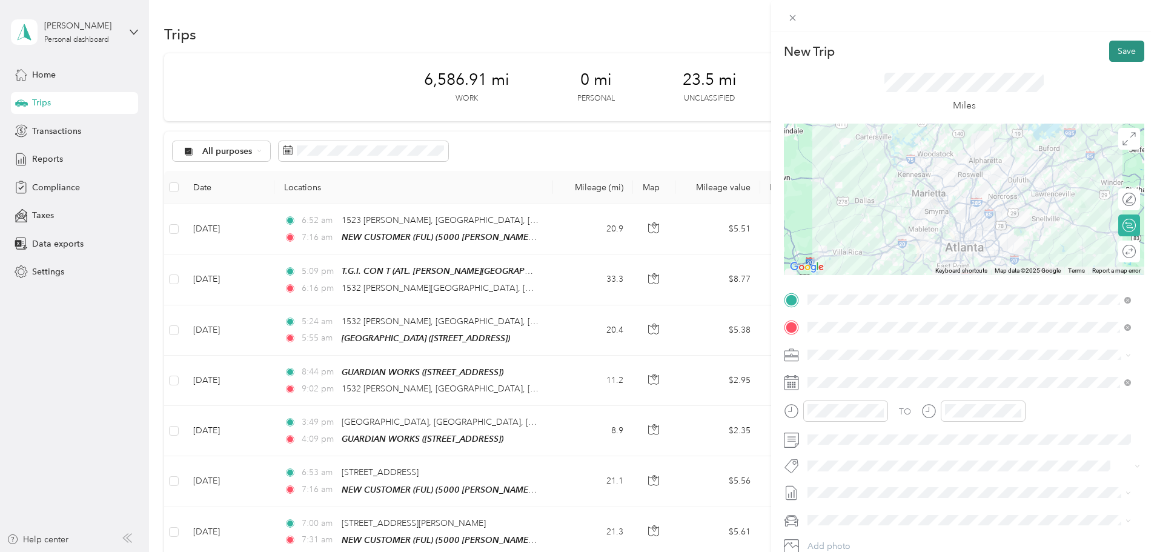
click at [1126, 47] on button "Save" at bounding box center [1126, 51] width 35 height 21
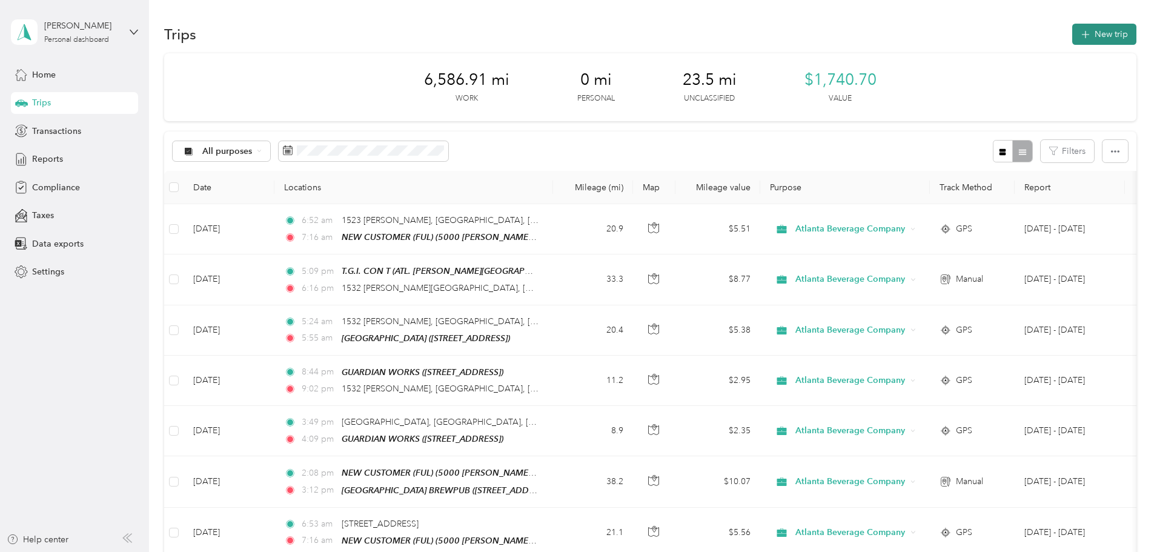
click at [1072, 38] on button "New trip" at bounding box center [1104, 34] width 64 height 21
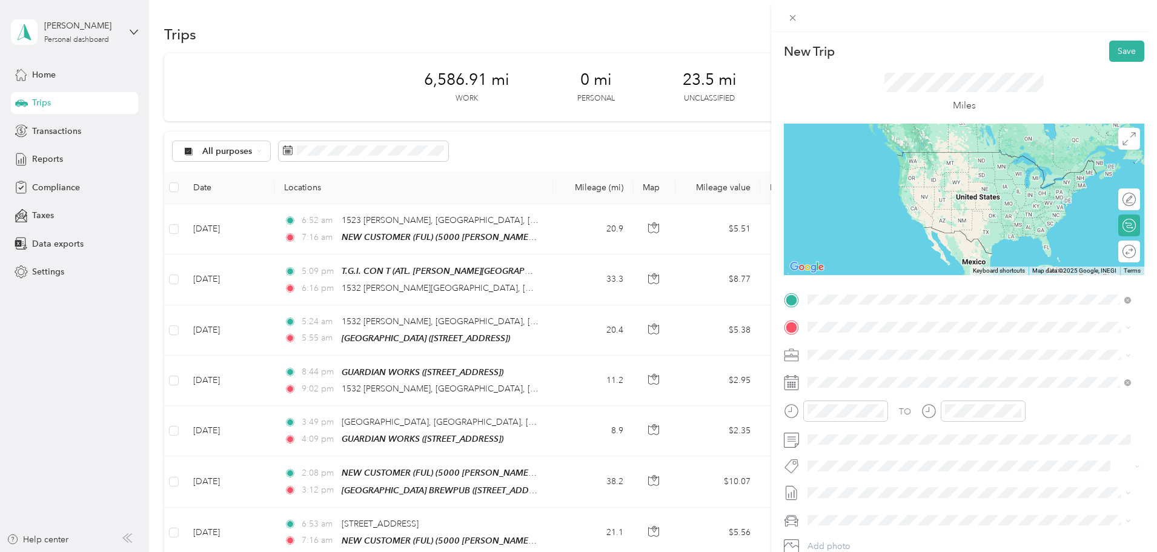
click at [907, 364] on span "[STREET_ADDRESS]" at bounding box center [868, 365] width 77 height 10
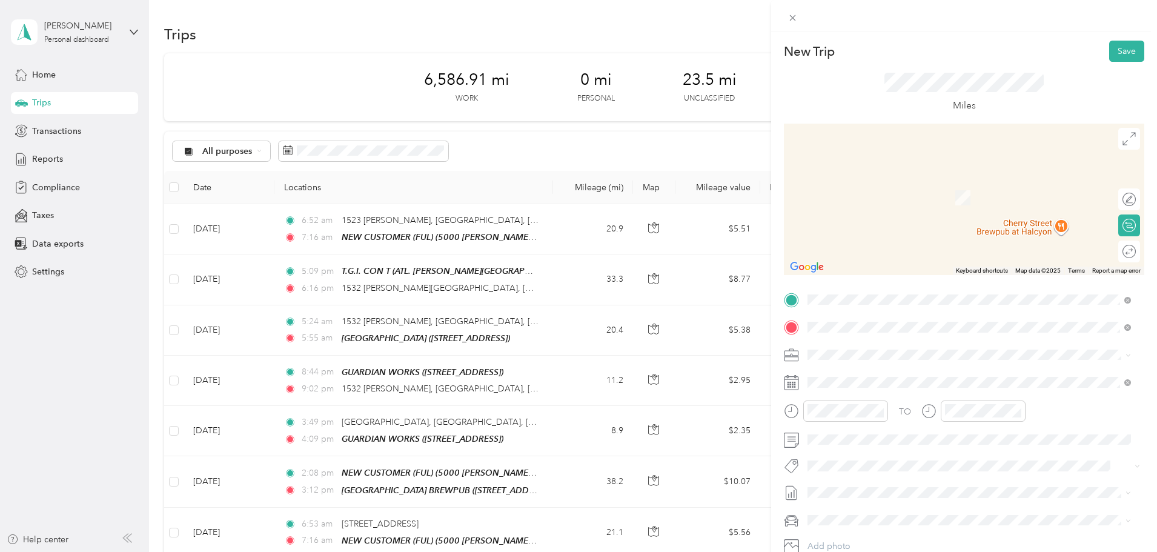
click at [892, 365] on span "[STREET_ADDRESS][PERSON_NAME][US_STATE]" at bounding box center [924, 370] width 188 height 11
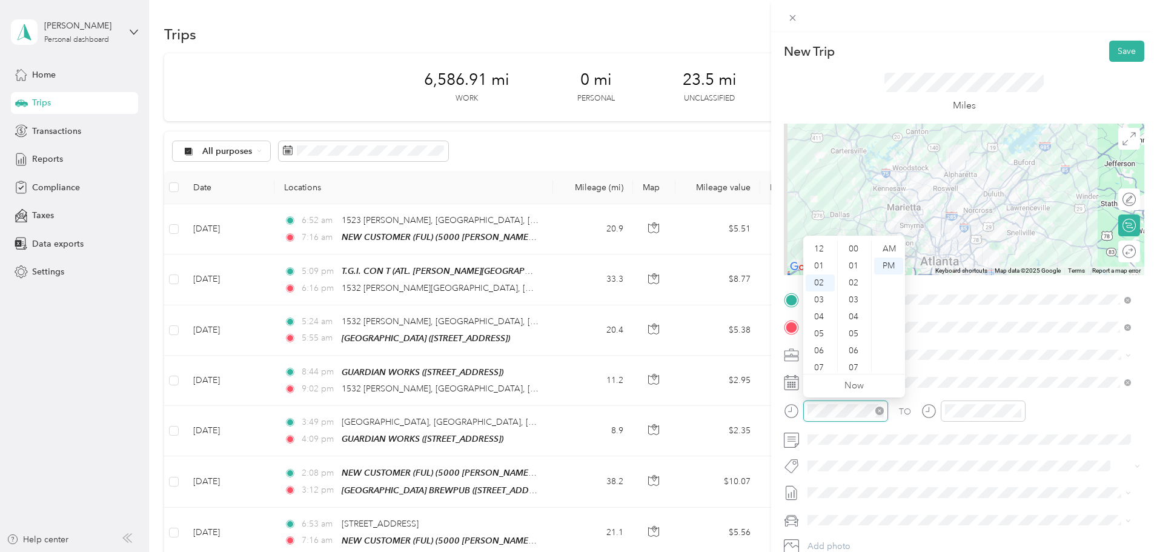
scroll to position [170, 0]
click at [824, 286] on div "04" at bounding box center [819, 282] width 29 height 17
click at [858, 331] on div "15" at bounding box center [854, 333] width 29 height 17
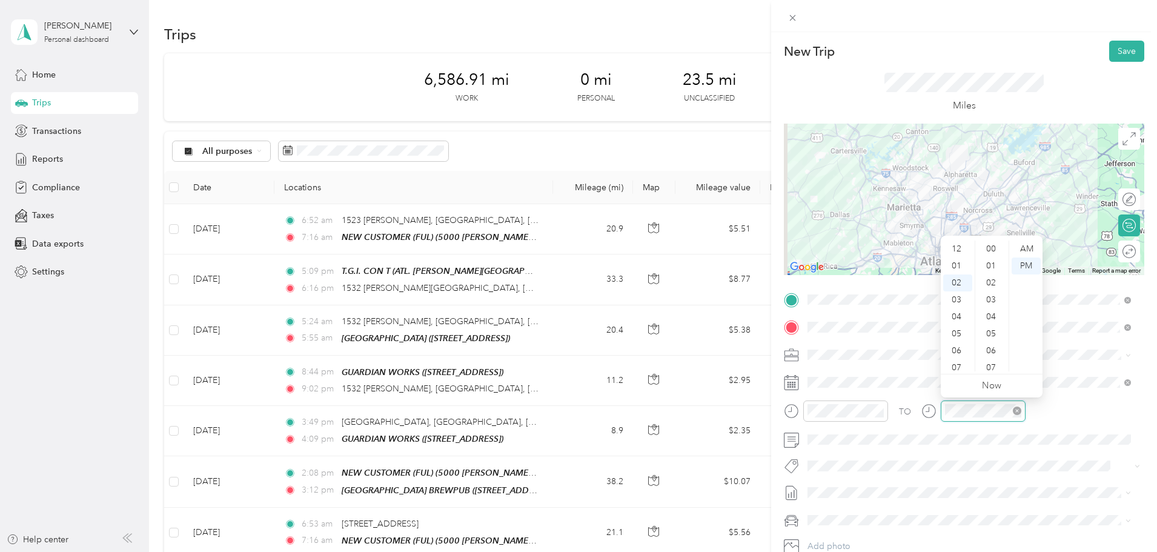
scroll to position [34, 0]
click at [963, 285] on div "04" at bounding box center [957, 282] width 29 height 17
click at [989, 358] on div "57" at bounding box center [991, 359] width 29 height 17
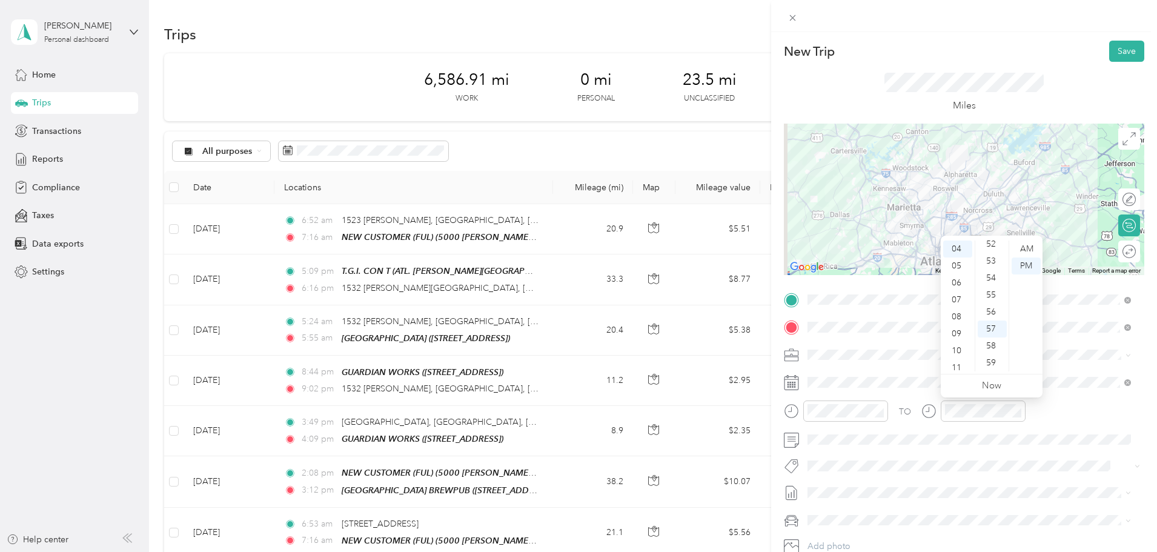
click at [1056, 417] on div "TO" at bounding box center [964, 415] width 360 height 30
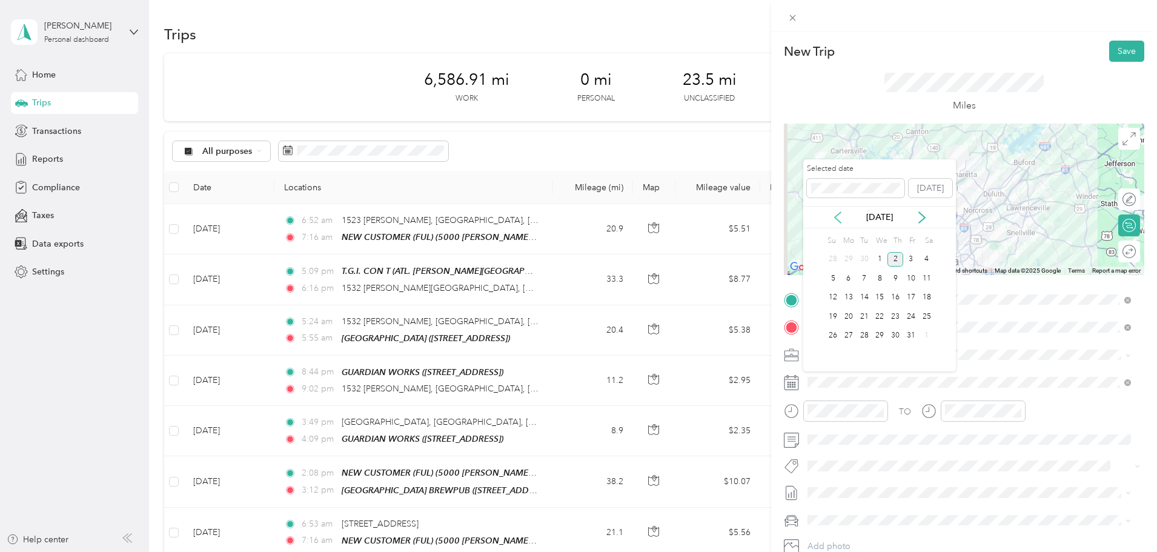
click at [834, 219] on icon at bounding box center [837, 217] width 12 height 12
click at [909, 316] on div "26" at bounding box center [911, 316] width 16 height 15
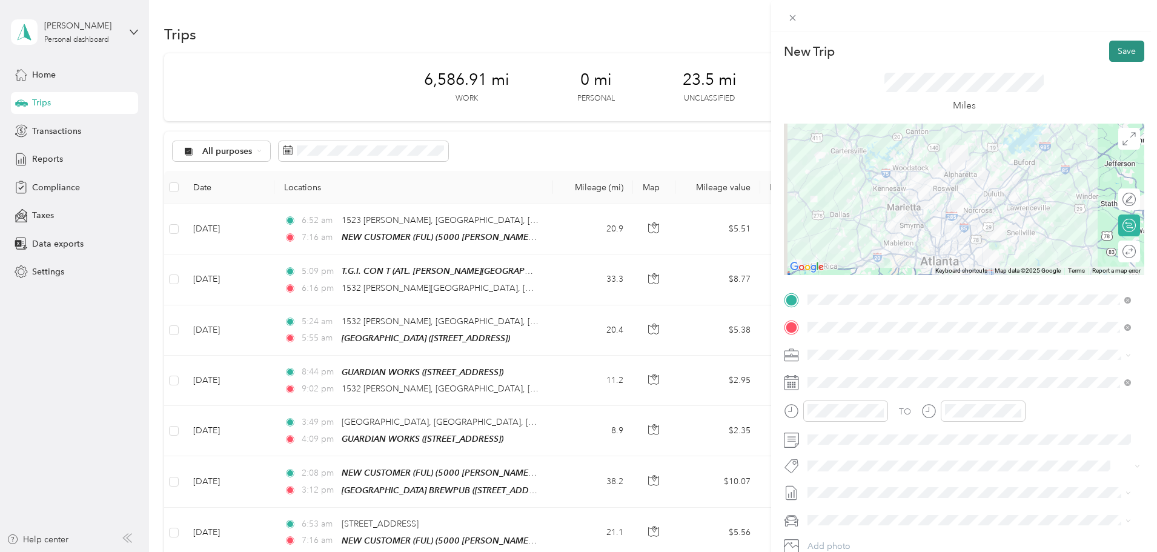
click at [1109, 53] on button "Save" at bounding box center [1126, 51] width 35 height 21
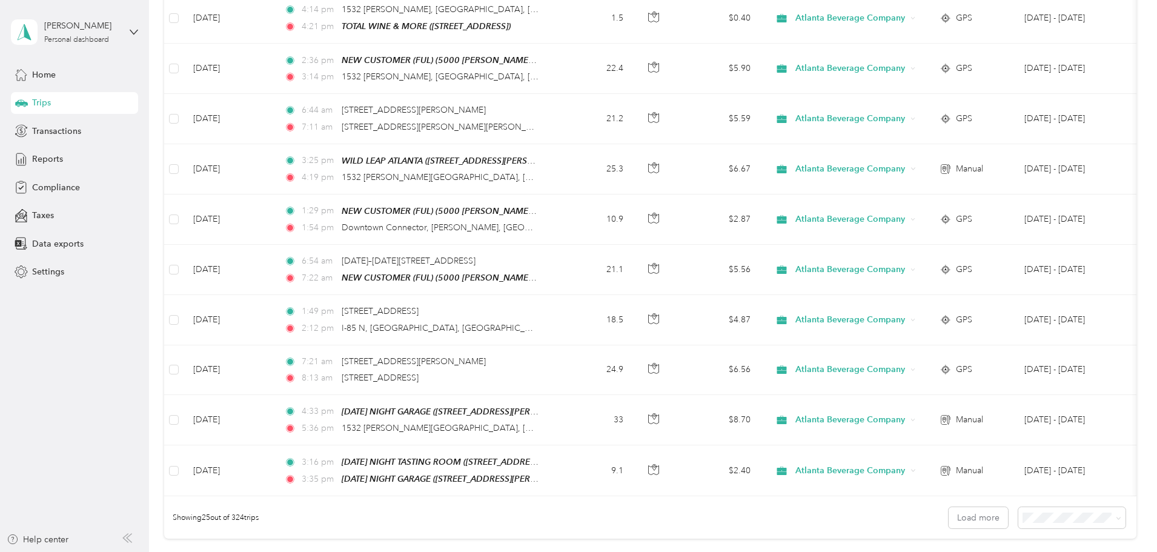
scroll to position [1029, 0]
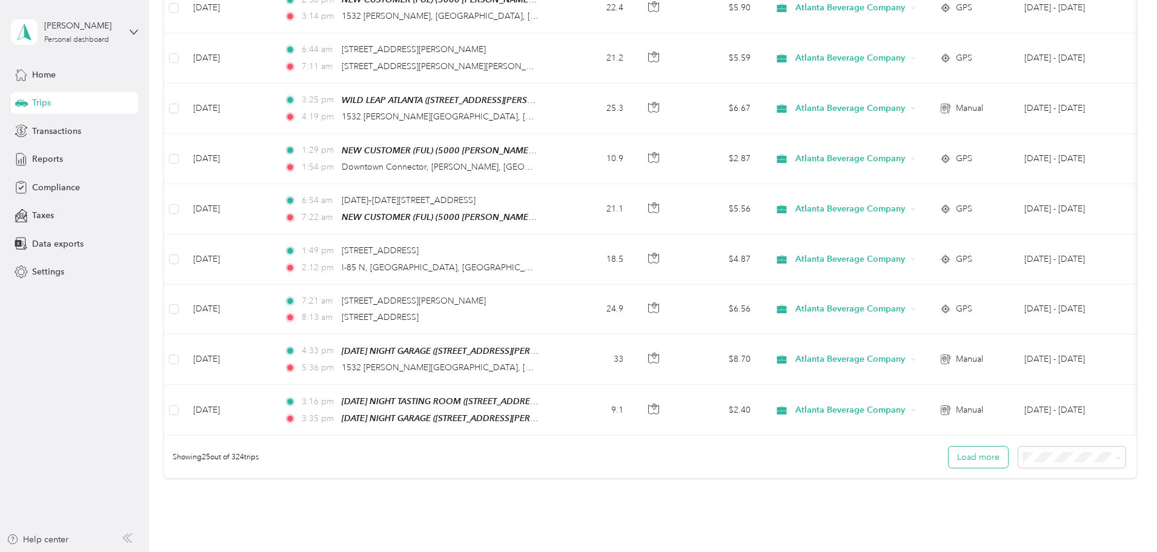
click at [948, 448] on button "Load more" at bounding box center [977, 456] width 59 height 21
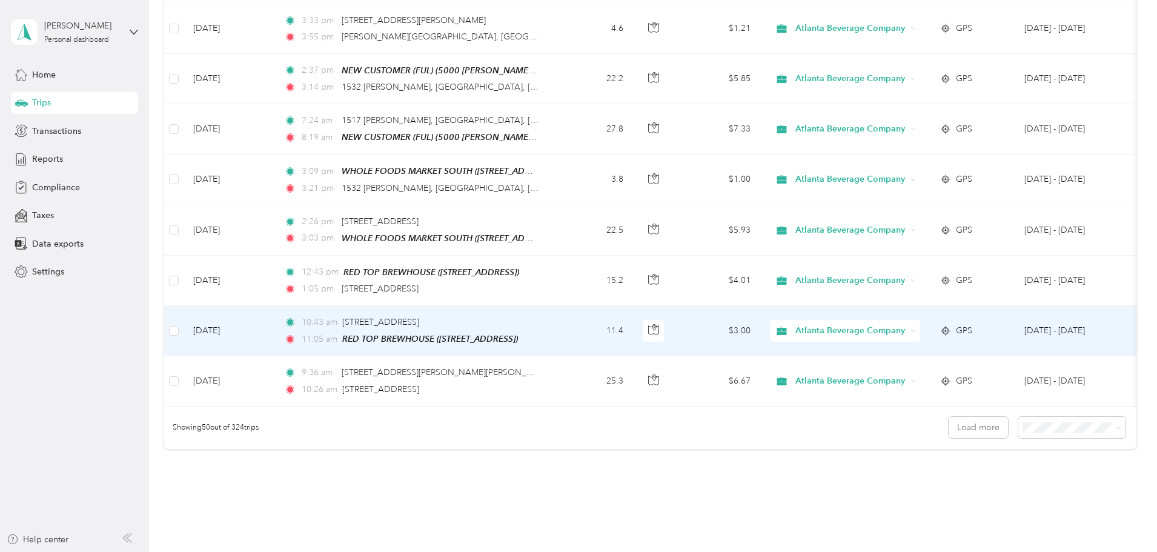
scroll to position [2362, 0]
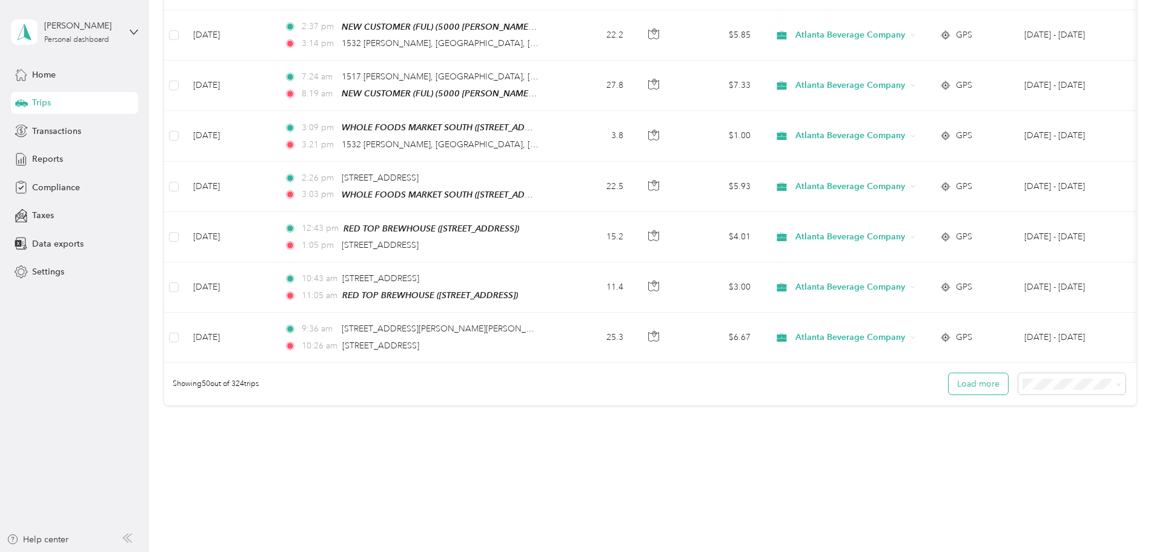
click at [948, 373] on button "Load more" at bounding box center [977, 383] width 59 height 21
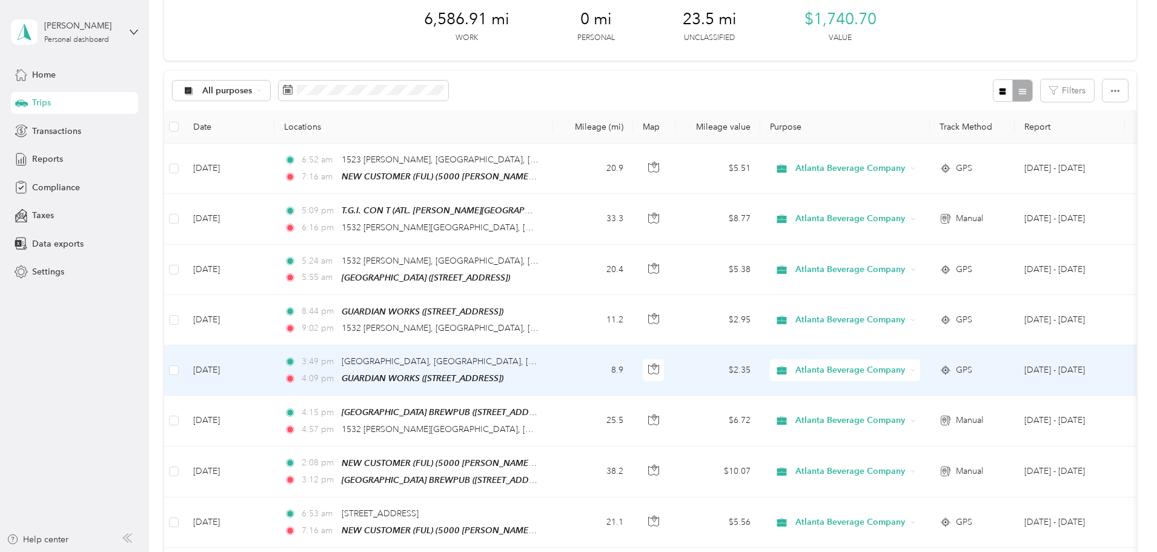
scroll to position [0, 0]
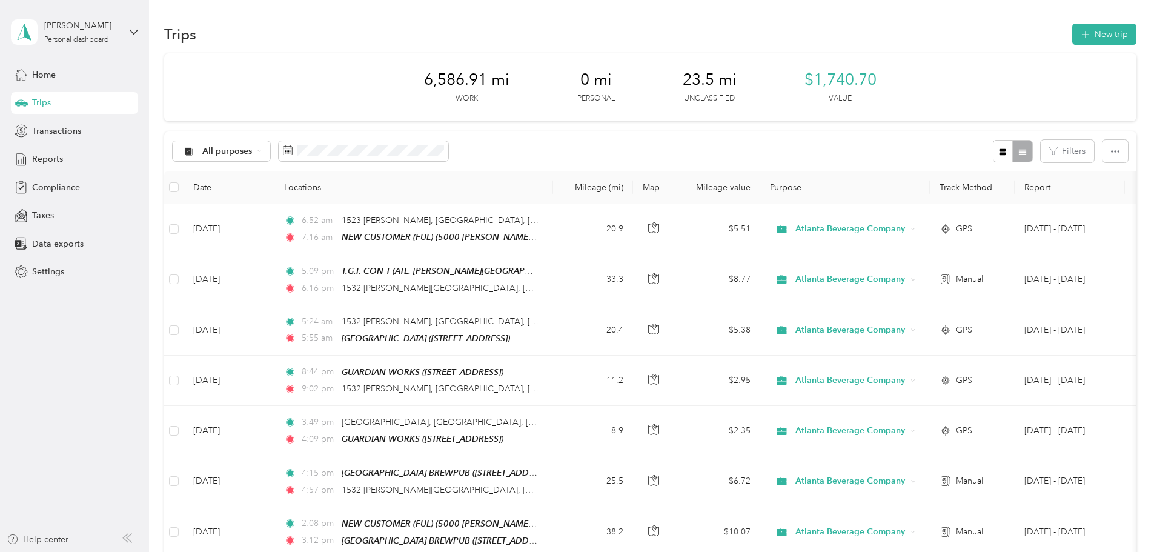
click at [712, 78] on span "23.5 mi" at bounding box center [709, 79] width 54 height 19
click at [1078, 33] on icon "button" at bounding box center [1085, 35] width 14 height 14
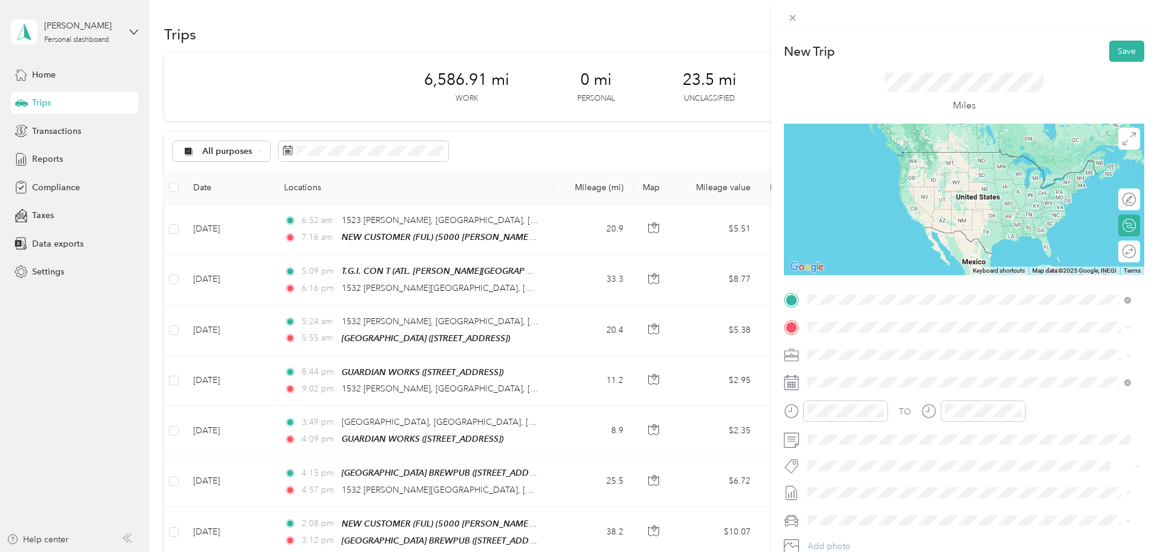
click at [903, 360] on span "[STREET_ADDRESS]" at bounding box center [868, 365] width 77 height 10
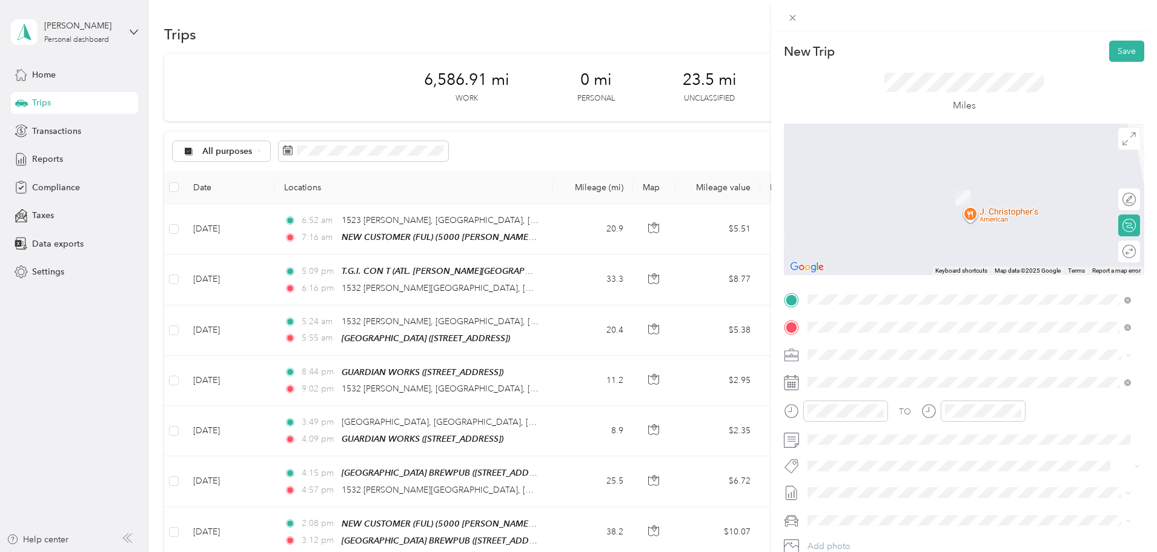
click at [906, 369] on span "[STREET_ADDRESS][PERSON_NAME][US_STATE]" at bounding box center [924, 370] width 188 height 11
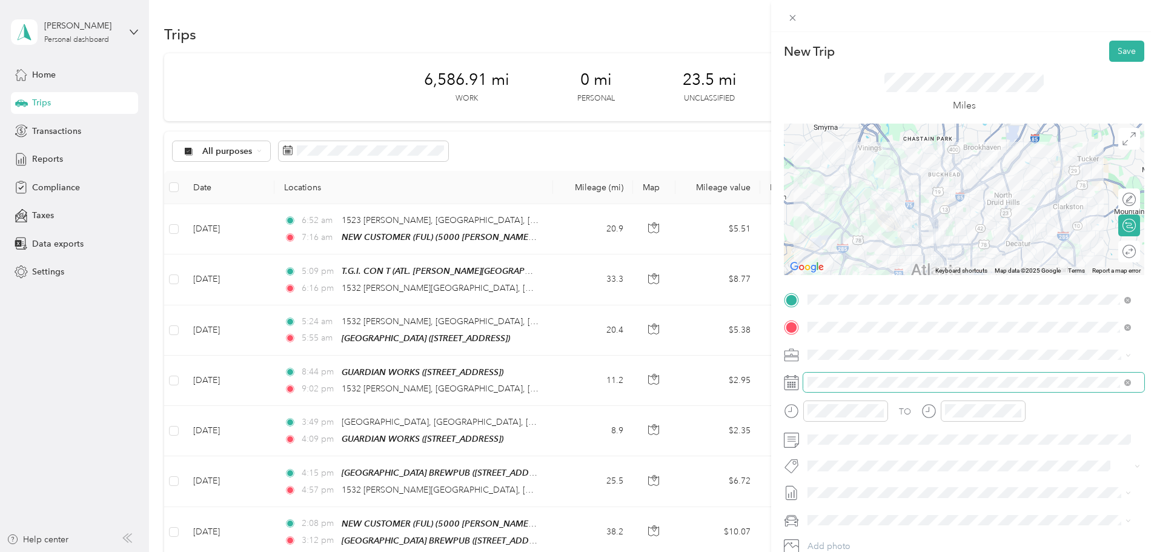
click at [820, 388] on span at bounding box center [973, 381] width 341 height 19
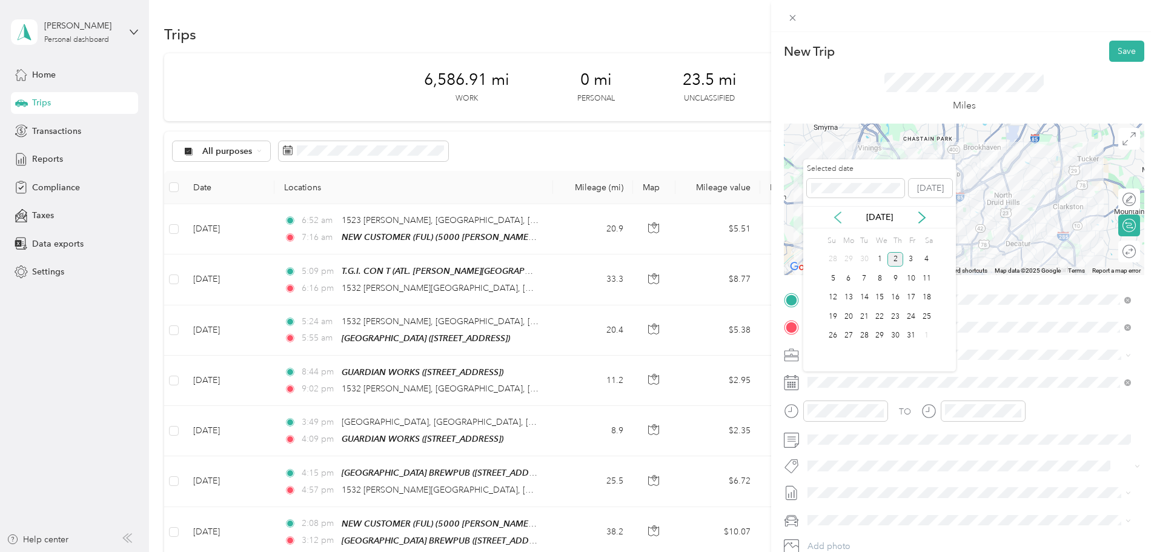
click at [833, 216] on icon at bounding box center [837, 217] width 12 height 12
click at [867, 307] on div "23" at bounding box center [864, 316] width 16 height 19
click at [881, 315] on div "24" at bounding box center [879, 316] width 16 height 15
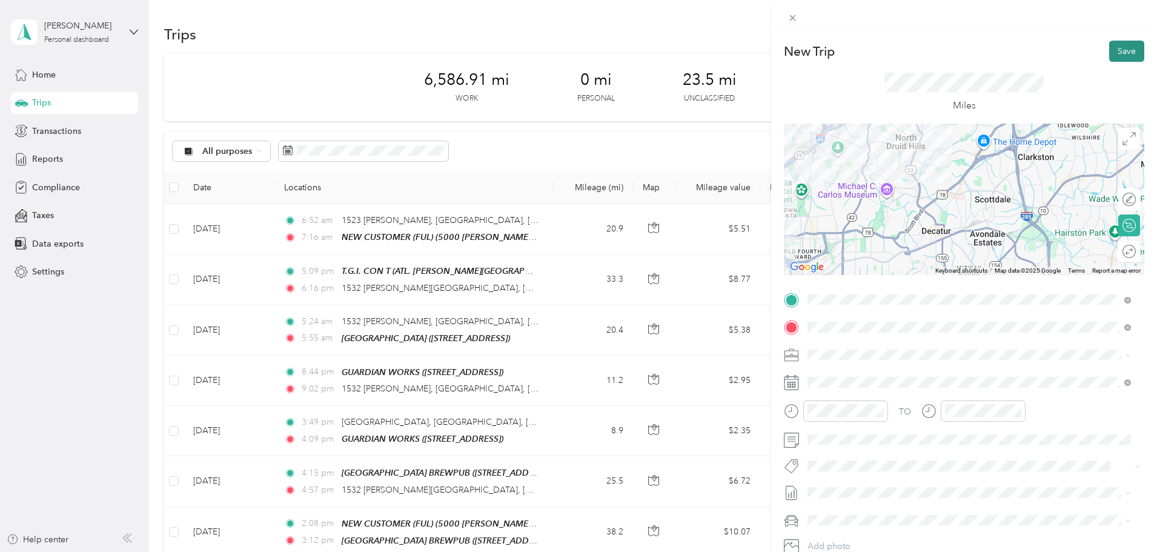
click at [1121, 47] on button "Save" at bounding box center [1126, 51] width 35 height 21
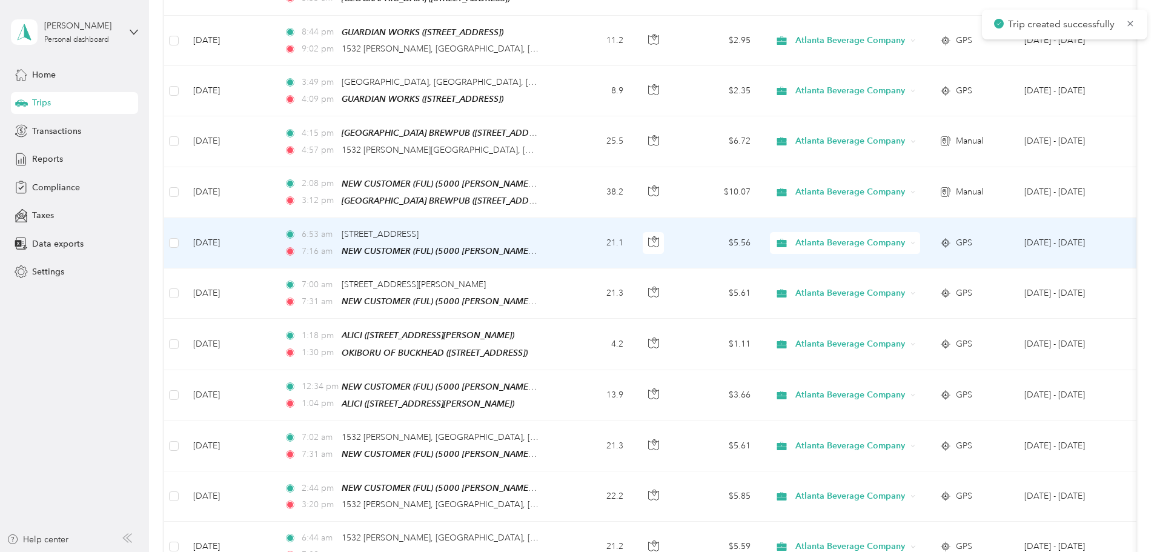
scroll to position [363, 0]
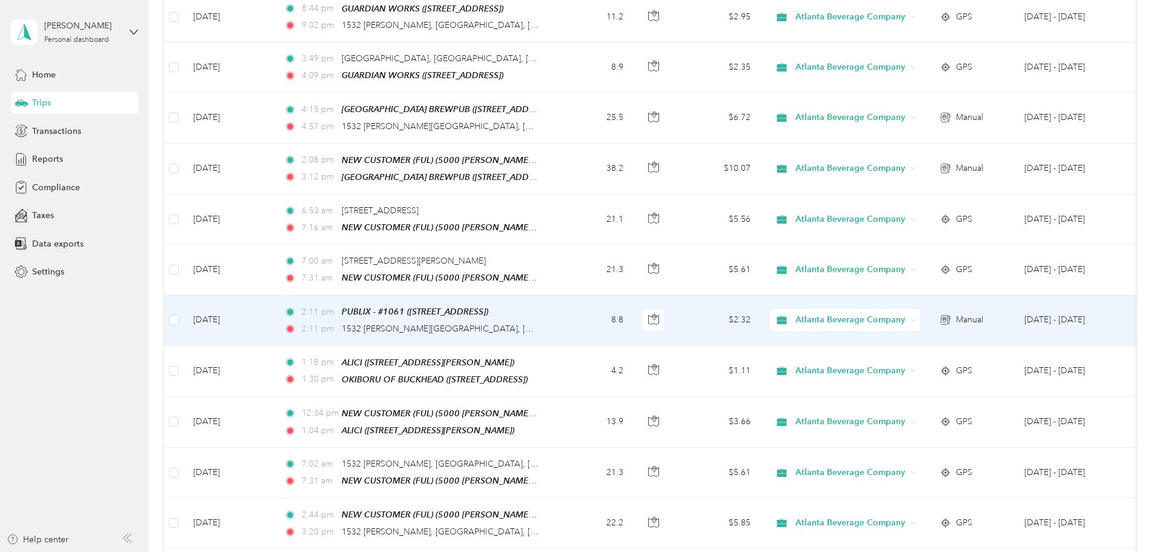
click at [983, 314] on span "Manual" at bounding box center [969, 319] width 27 height 13
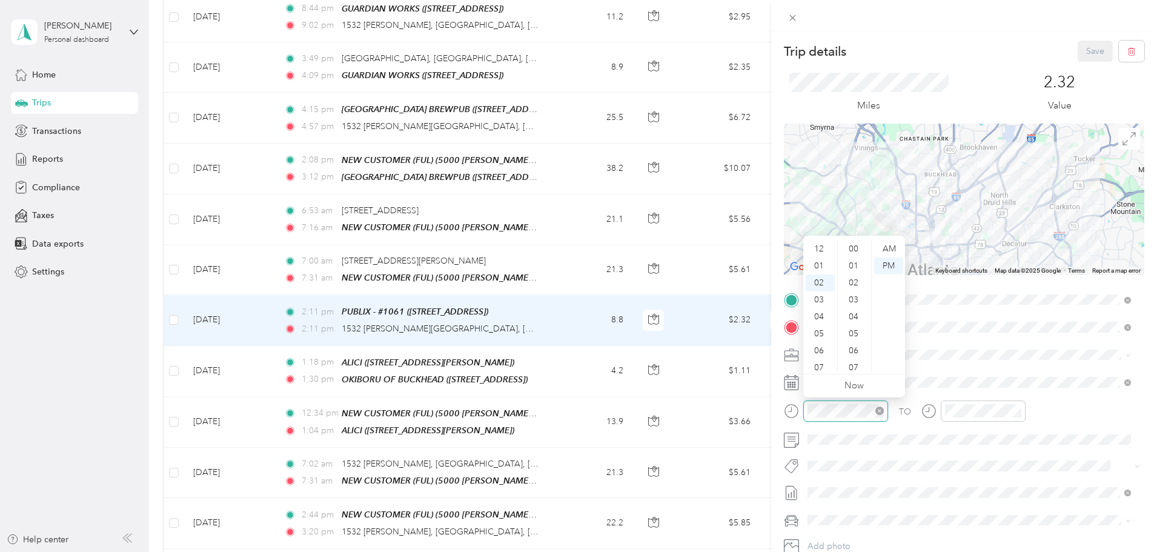
scroll to position [187, 0]
click at [819, 264] on div "03" at bounding box center [819, 265] width 29 height 17
click at [855, 353] on div "44" at bounding box center [854, 350] width 29 height 17
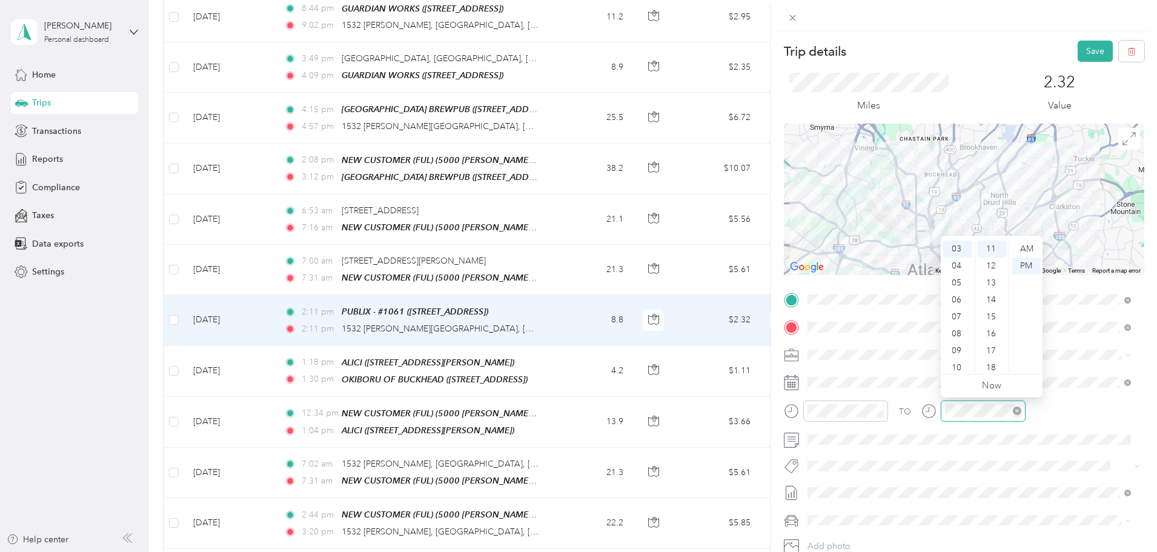
scroll to position [51, 0]
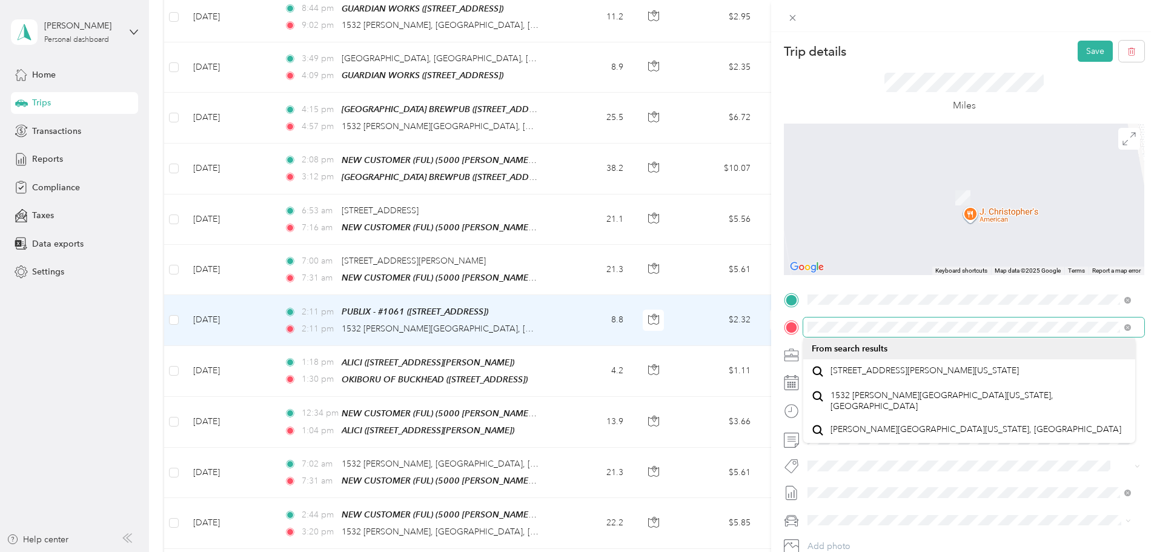
click at [790, 344] on div "TO Add photo" at bounding box center [964, 436] width 360 height 292
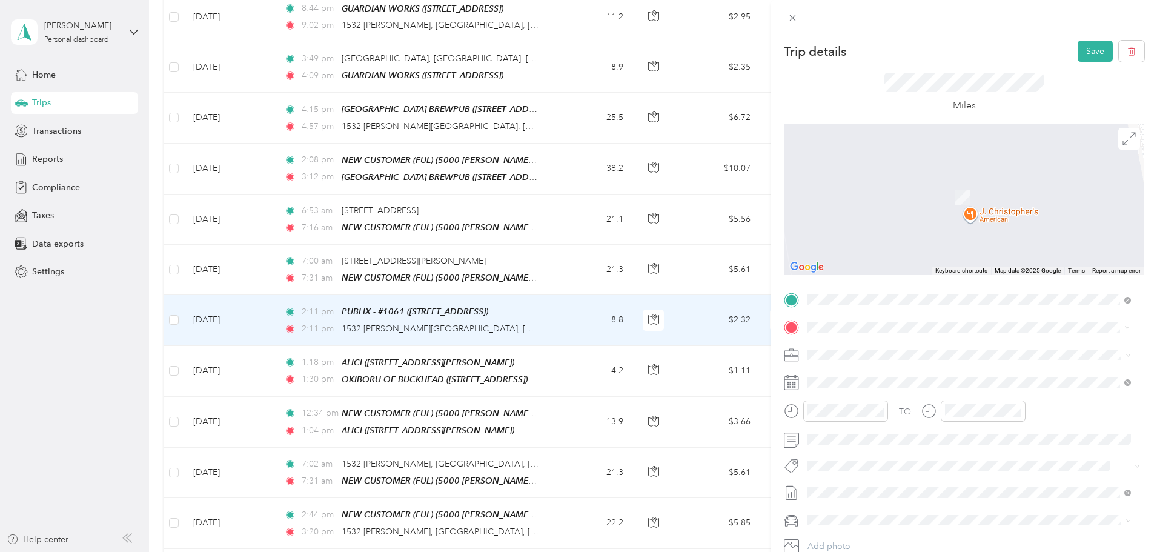
click at [893, 369] on div "TEAM GRAPES & GRAINS-[PERSON_NAME] [STREET_ADDRESS][PERSON_NAME]" at bounding box center [968, 385] width 315 height 34
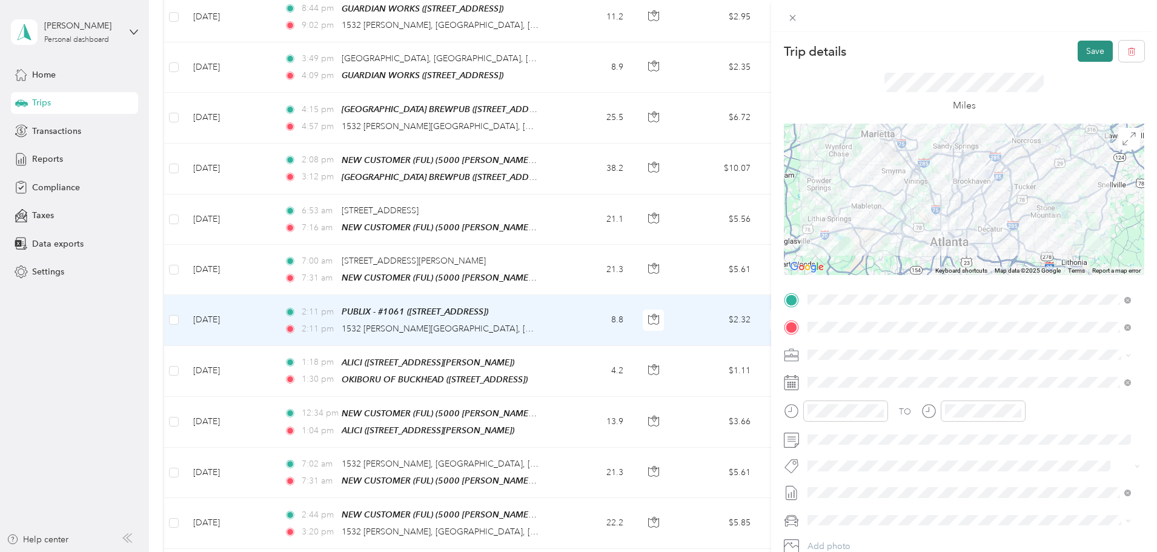
click at [1077, 54] on button "Save" at bounding box center [1094, 51] width 35 height 21
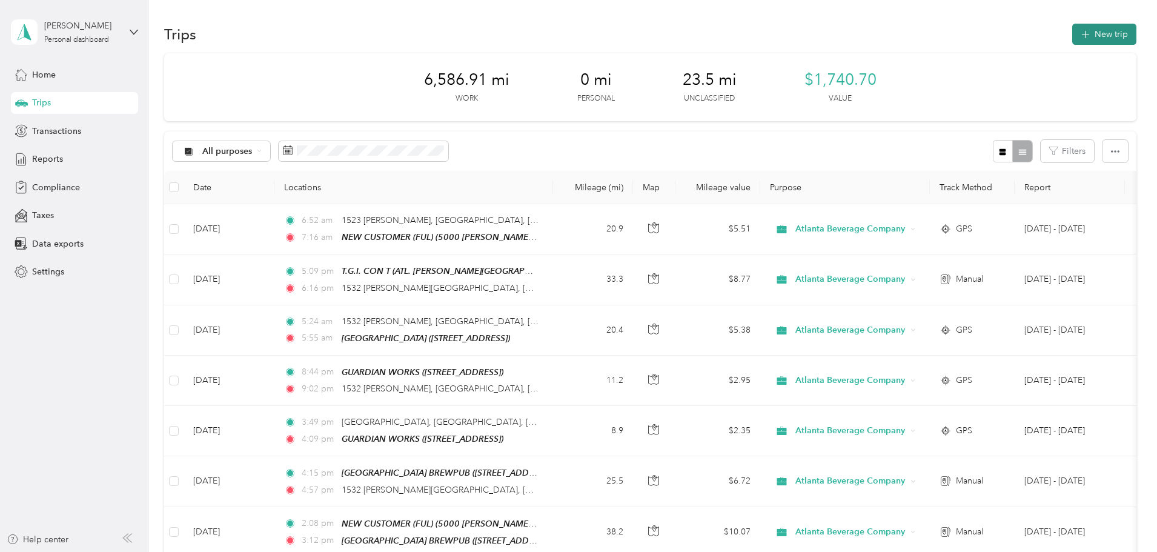
click at [1072, 34] on button "New trip" at bounding box center [1104, 34] width 64 height 21
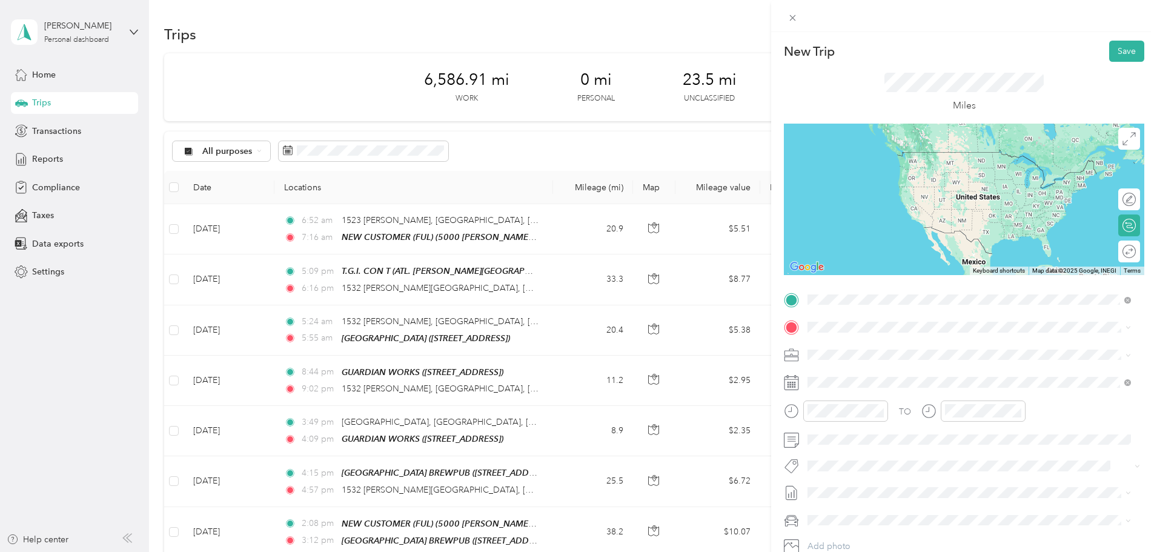
click at [954, 388] on strong "GRAPES & GRAINS-[PERSON_NAME]" at bounding box center [947, 391] width 151 height 11
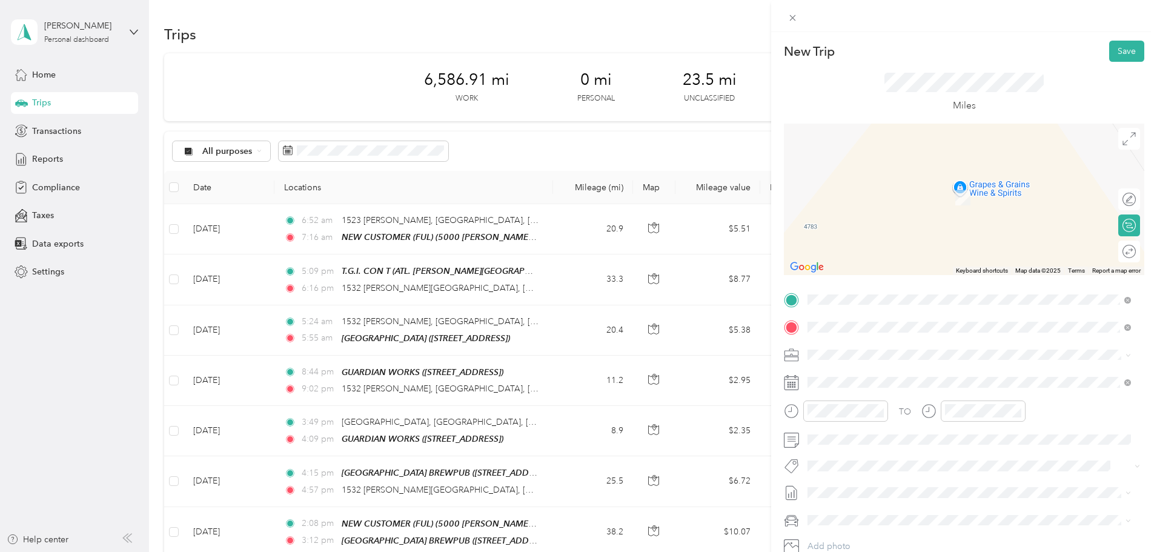
click at [880, 369] on span "[STREET_ADDRESS][PERSON_NAME][US_STATE]" at bounding box center [924, 370] width 188 height 11
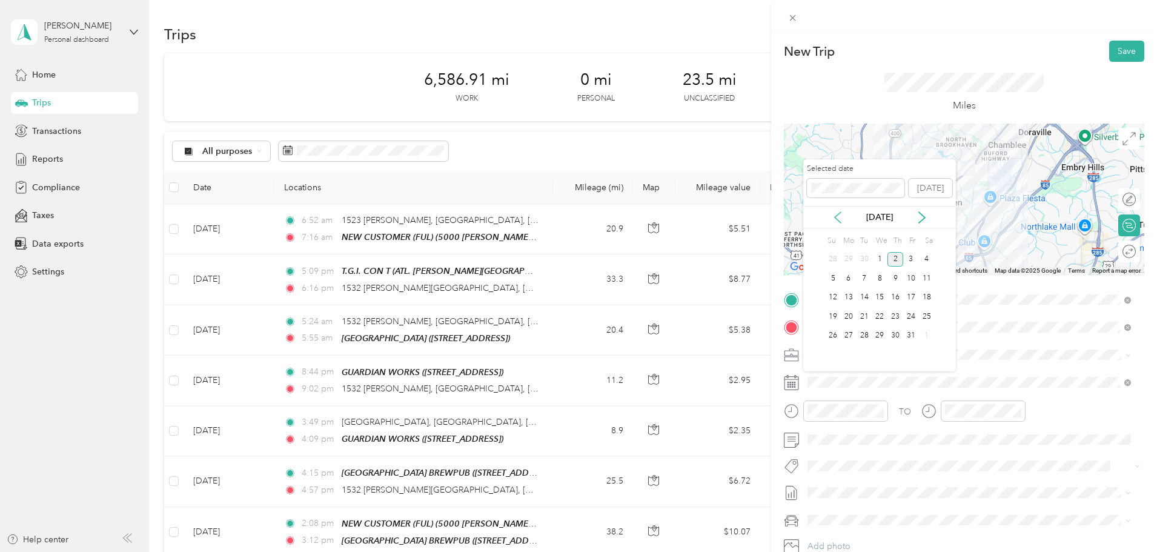
click at [837, 216] on icon at bounding box center [837, 217] width 12 height 12
click at [876, 314] on div "24" at bounding box center [879, 316] width 16 height 15
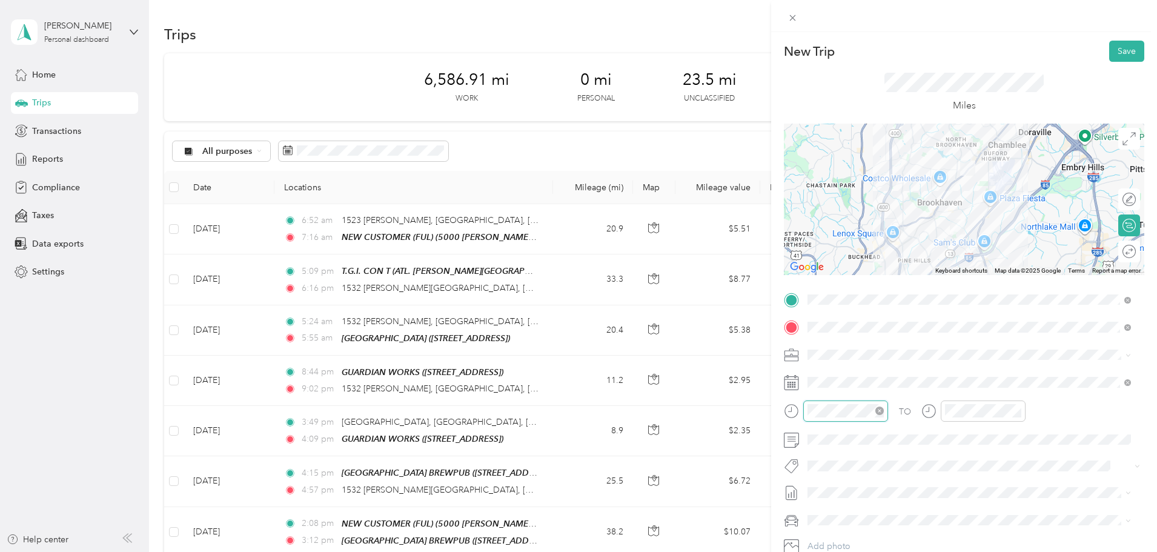
scroll to position [220, 0]
click at [817, 271] on div "03" at bounding box center [819, 265] width 29 height 17
click at [857, 362] on div "40" at bounding box center [854, 363] width 29 height 17
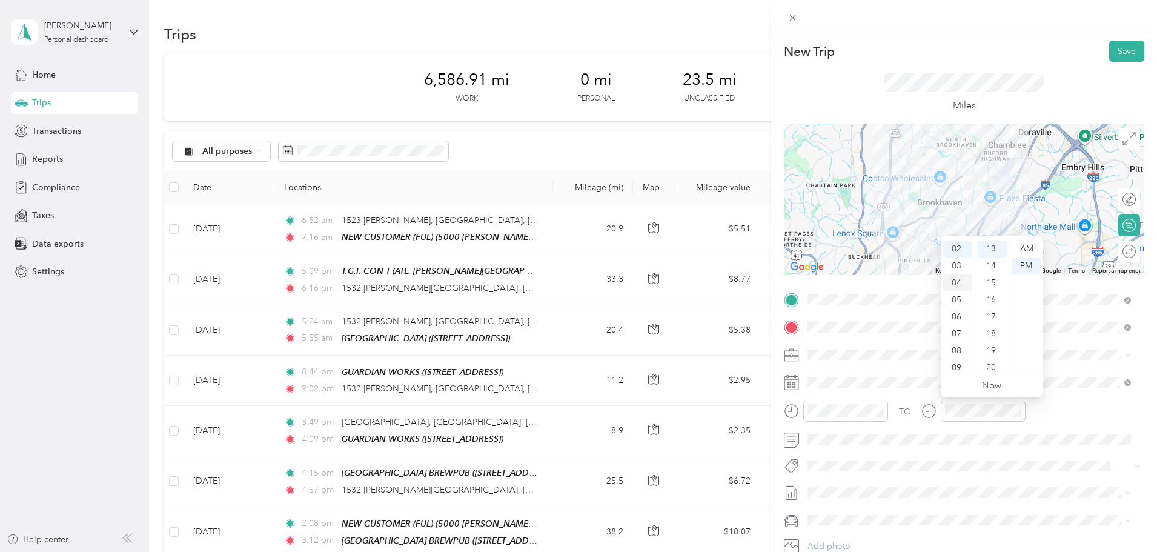
click at [960, 285] on div "04" at bounding box center [957, 282] width 29 height 17
click at [985, 279] on div "02" at bounding box center [991, 282] width 29 height 17
click at [940, 194] on div at bounding box center [964, 199] width 360 height 151
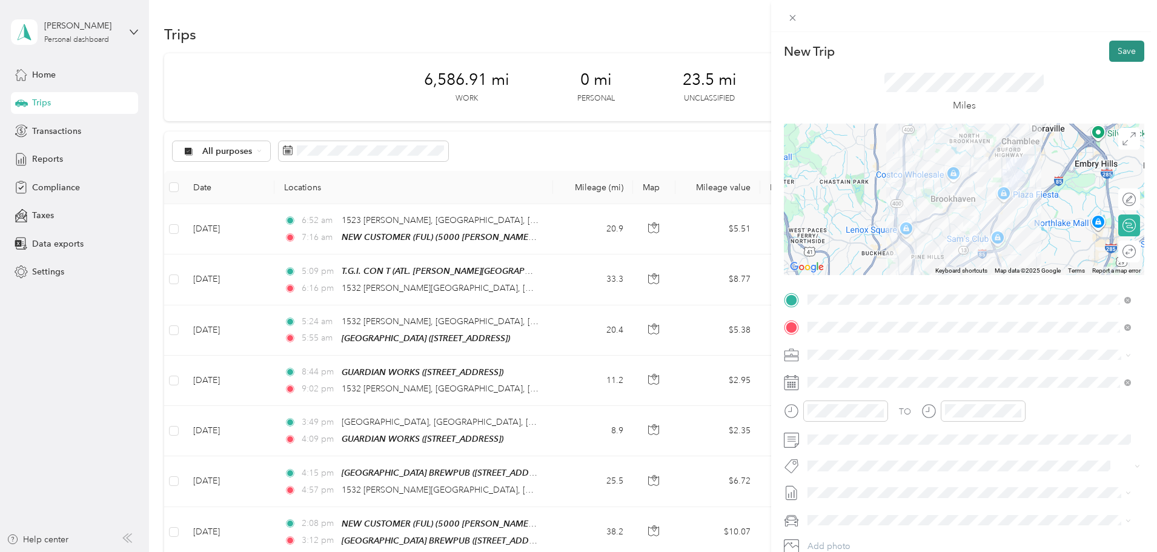
click at [1114, 46] on button "Save" at bounding box center [1126, 51] width 35 height 21
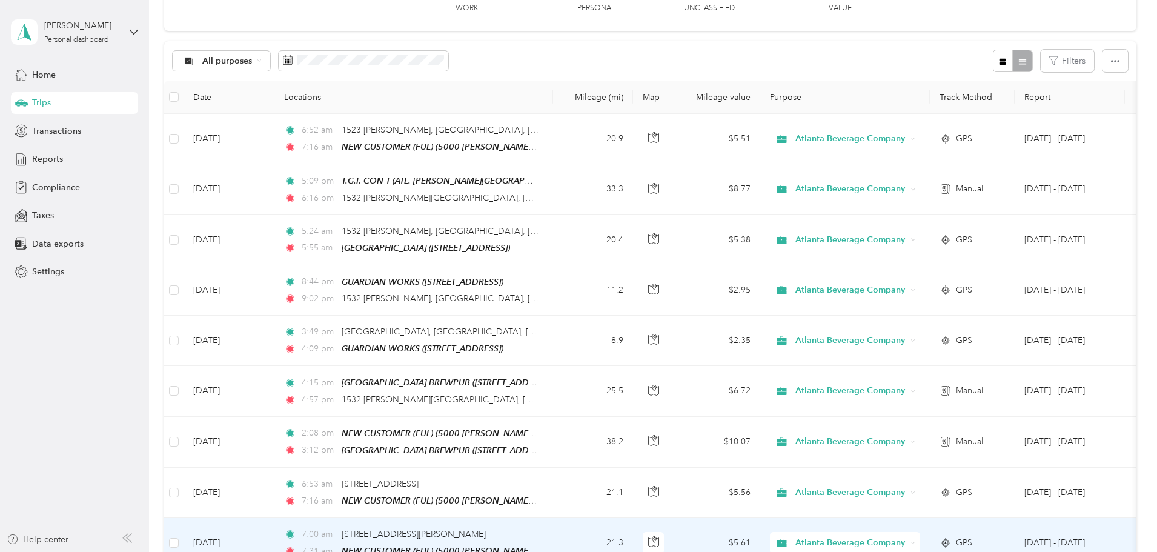
scroll to position [0, 0]
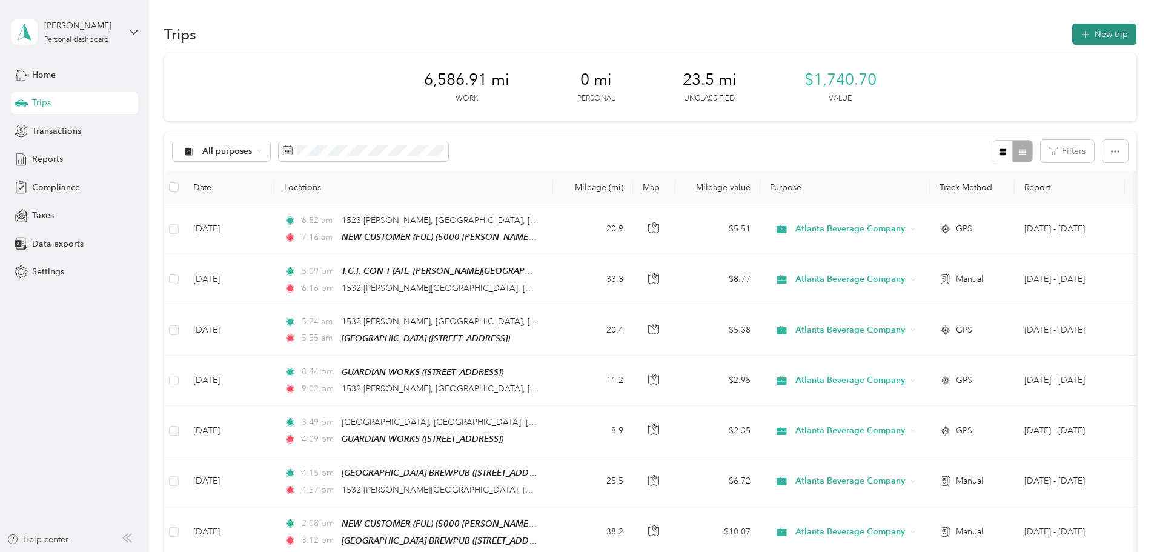
click at [1072, 31] on button "New trip" at bounding box center [1104, 34] width 64 height 21
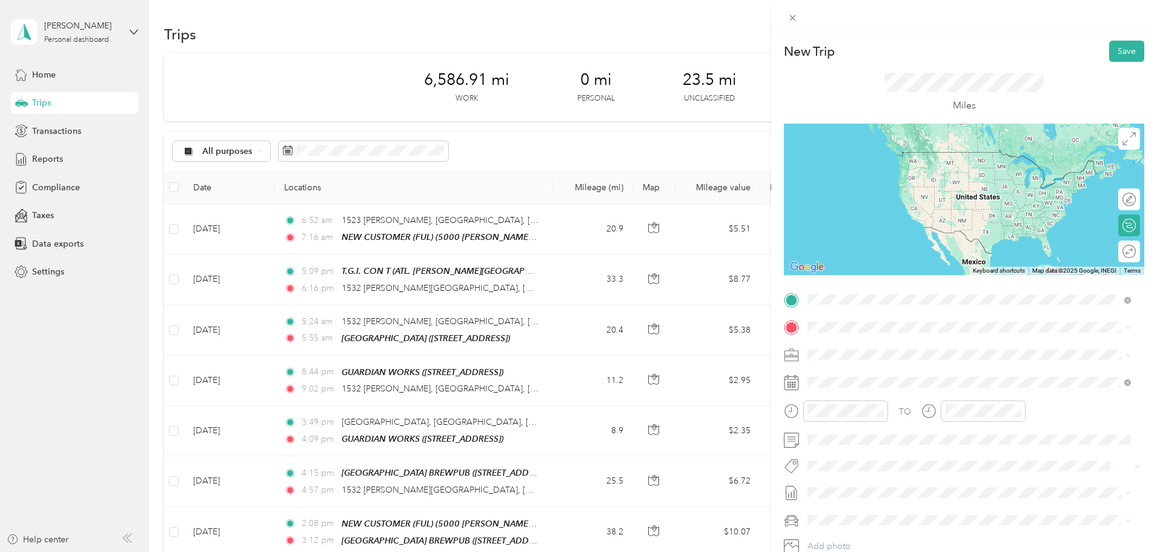
click at [911, 352] on div "TEAM NEW CUSTOMER (FUL)" at bounding box center [978, 349] width 296 height 15
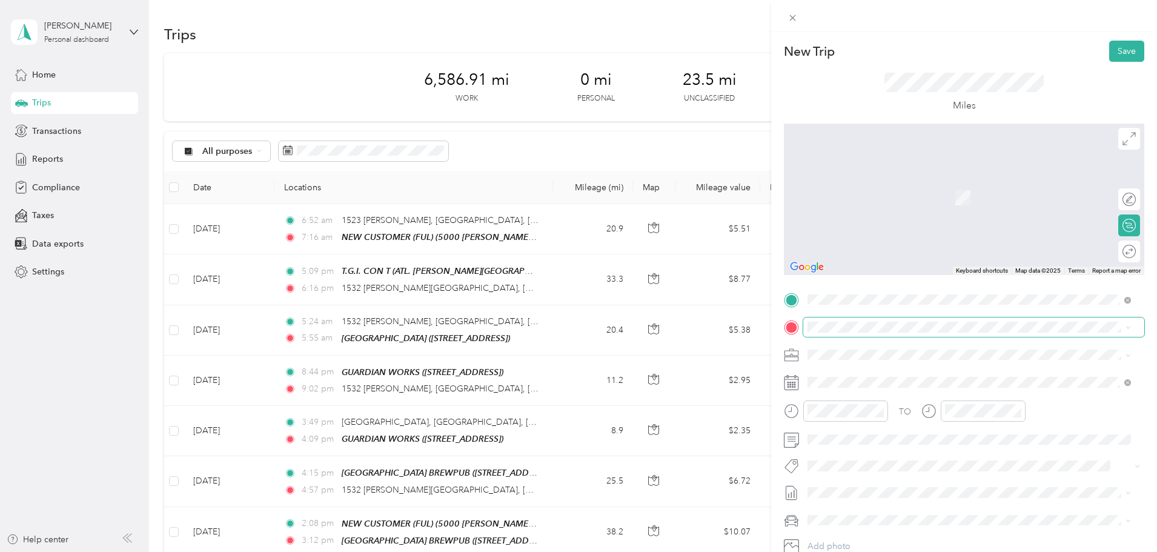
click at [849, 321] on span at bounding box center [973, 326] width 341 height 19
click at [899, 374] on span "[STREET_ADDRESS][PERSON_NAME][US_STATE]" at bounding box center [924, 370] width 188 height 11
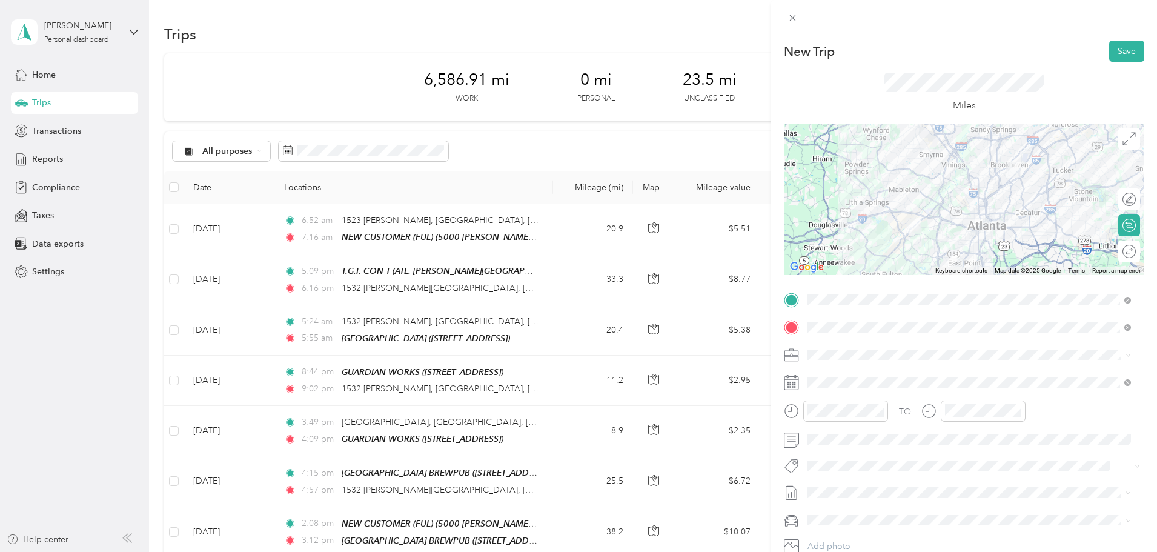
click at [953, 155] on div at bounding box center [964, 199] width 360 height 151
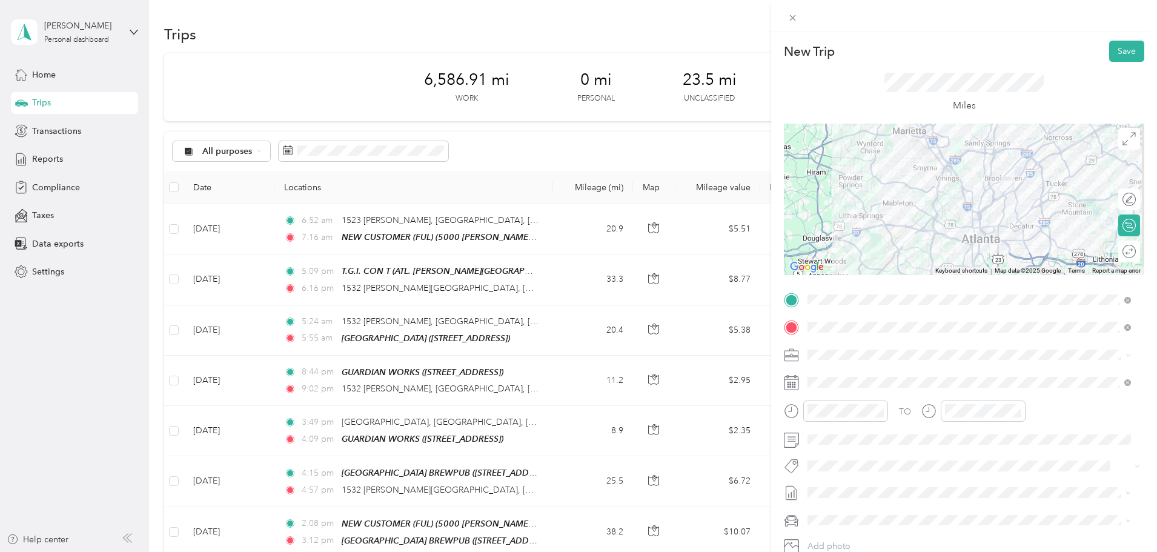
click at [972, 210] on div at bounding box center [964, 199] width 360 height 151
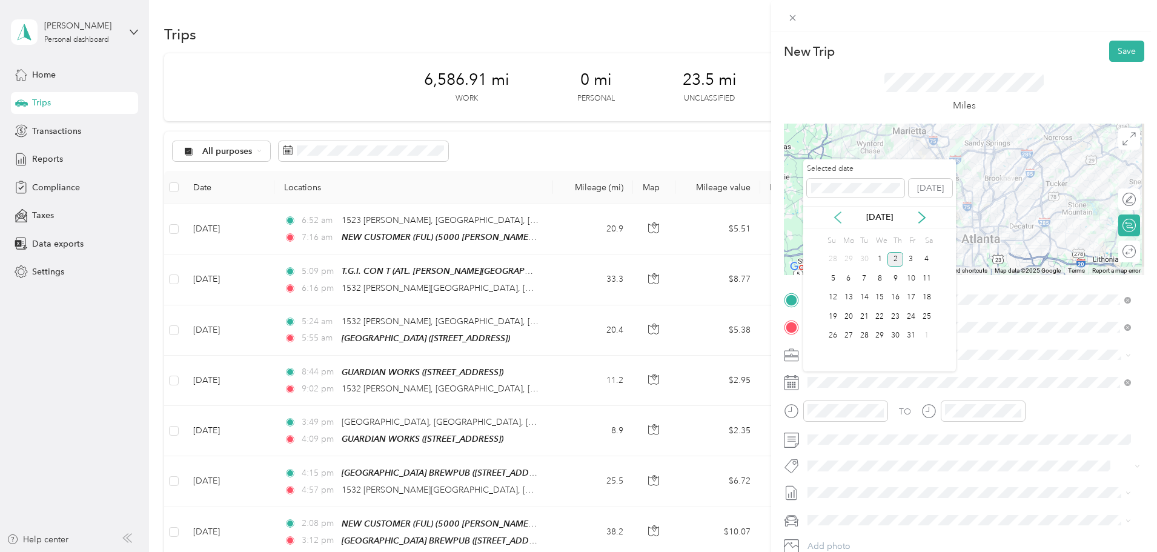
click at [834, 218] on icon at bounding box center [837, 217] width 12 height 12
click at [894, 314] on div "25" at bounding box center [895, 316] width 16 height 15
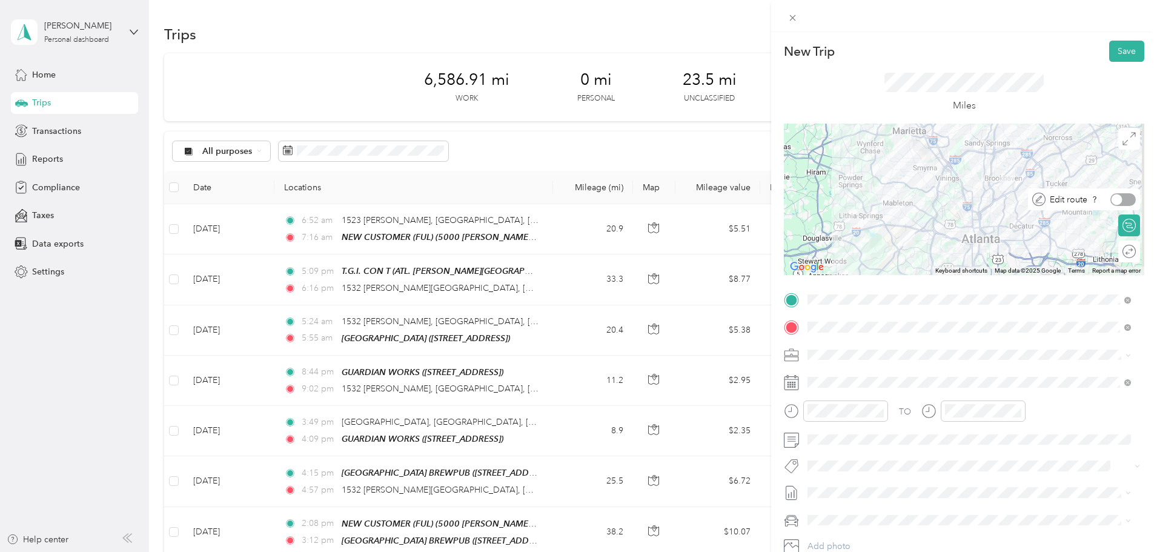
click at [1120, 205] on div at bounding box center [1122, 199] width 25 height 13
drag, startPoint x: 972, startPoint y: 211, endPoint x: 989, endPoint y: 150, distance: 64.0
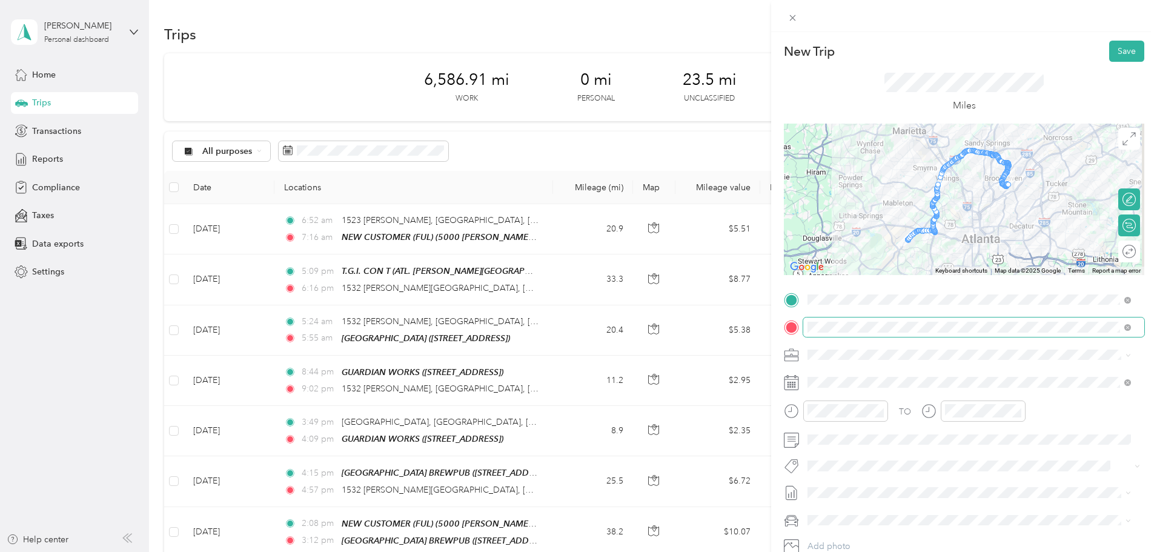
drag, startPoint x: 1118, startPoint y: 44, endPoint x: 964, endPoint y: 318, distance: 314.3
click at [965, 316] on div "New Trip Save This trip cannot be edited because it is either under review, app…" at bounding box center [964, 312] width 360 height 542
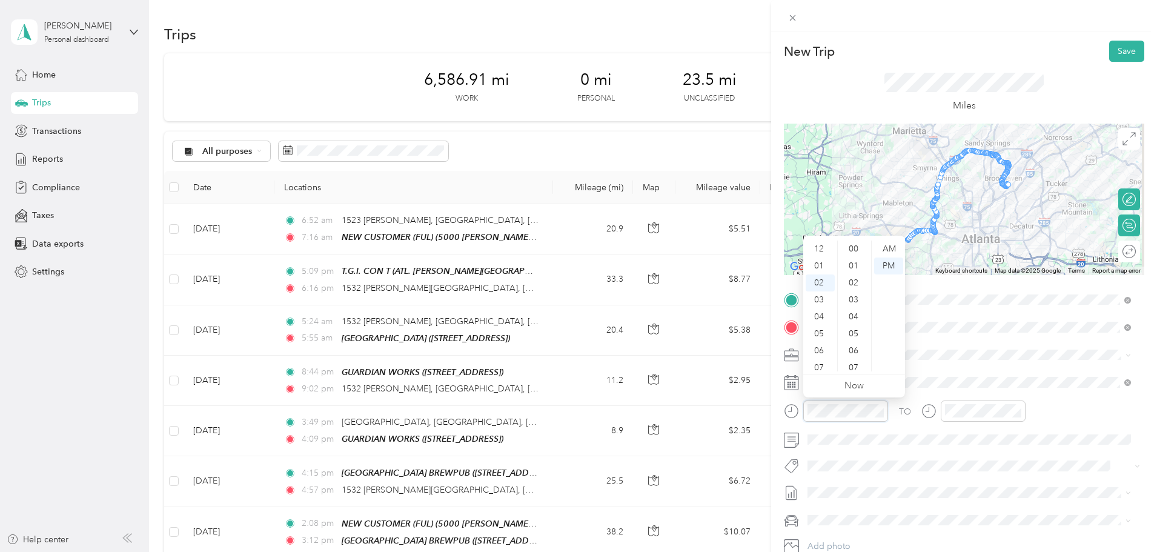
scroll to position [237, 0]
click at [817, 265] on div "03" at bounding box center [819, 265] width 29 height 17
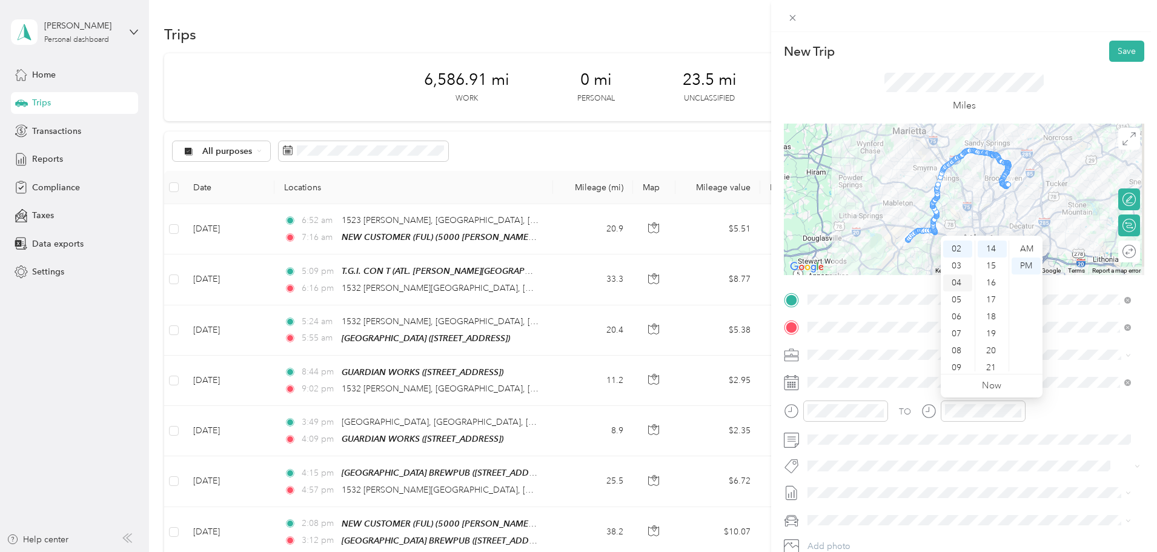
click at [962, 276] on div "04" at bounding box center [957, 282] width 29 height 17
click at [994, 276] on div "02" at bounding box center [991, 274] width 29 height 17
click at [968, 458] on span at bounding box center [973, 465] width 341 height 17
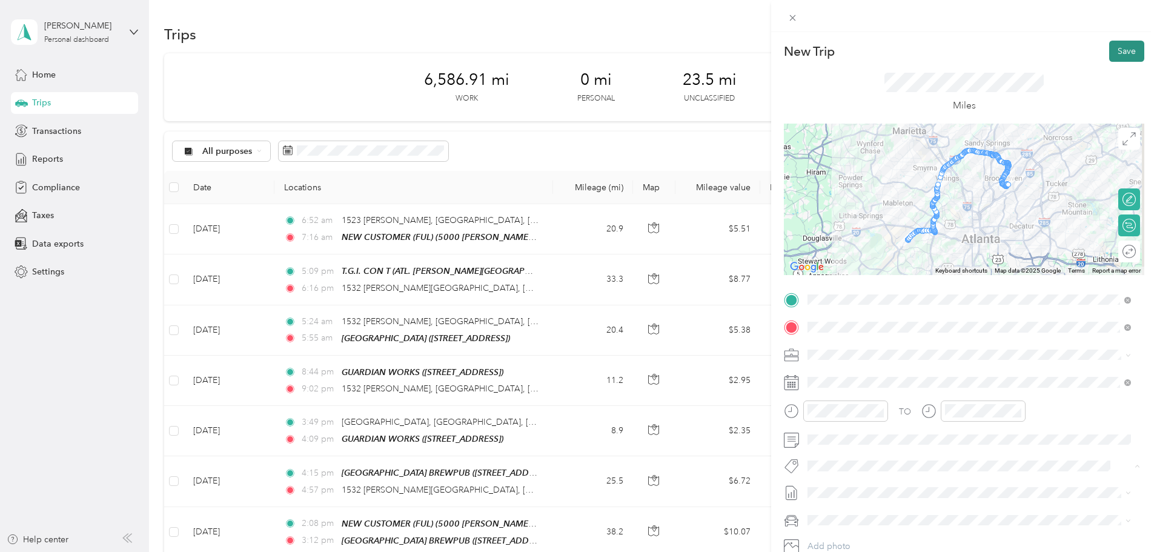
click at [1114, 55] on button "Save" at bounding box center [1126, 51] width 35 height 21
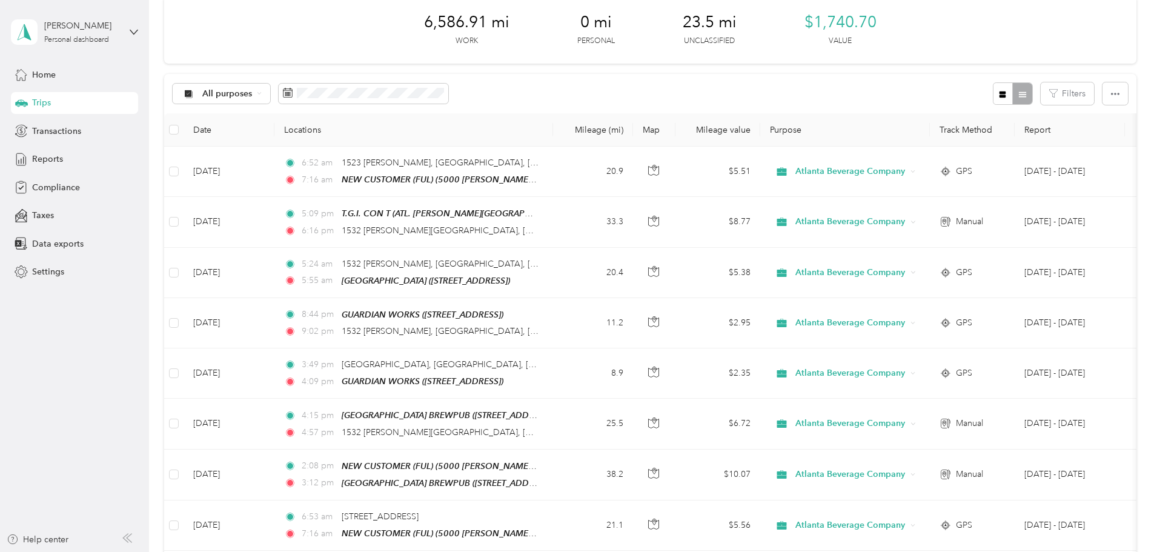
scroll to position [0, 0]
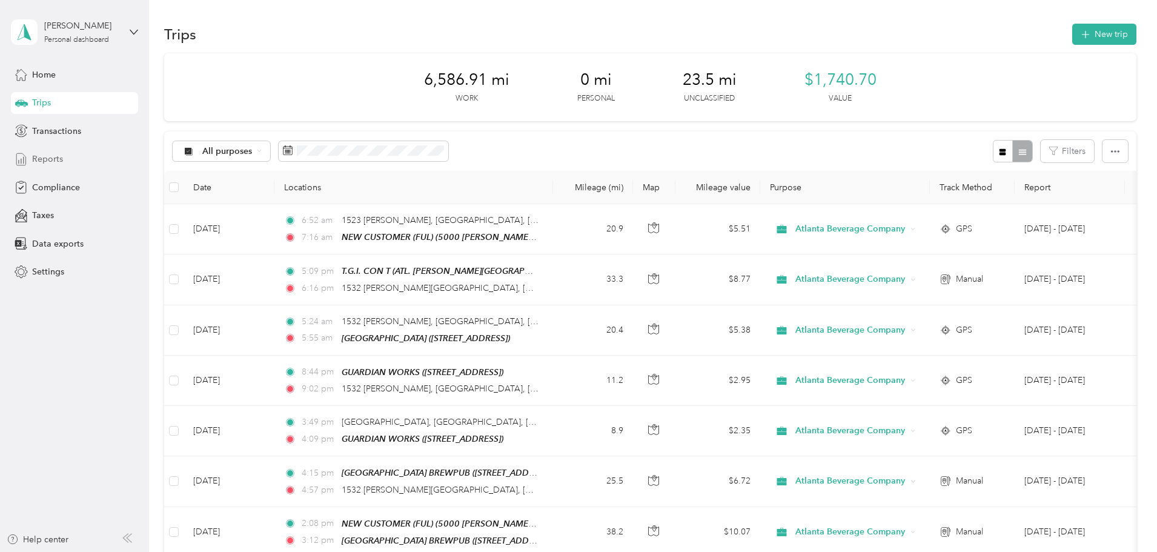
click at [83, 156] on div "Reports" at bounding box center [74, 159] width 127 height 22
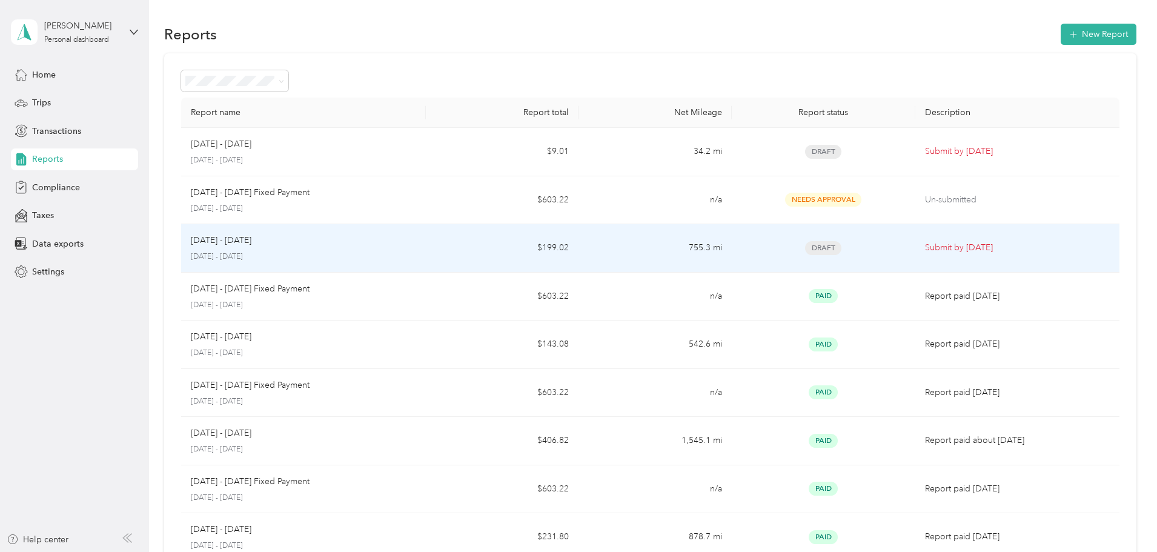
click at [925, 243] on p "Submit by [DATE]" at bounding box center [1017, 247] width 185 height 13
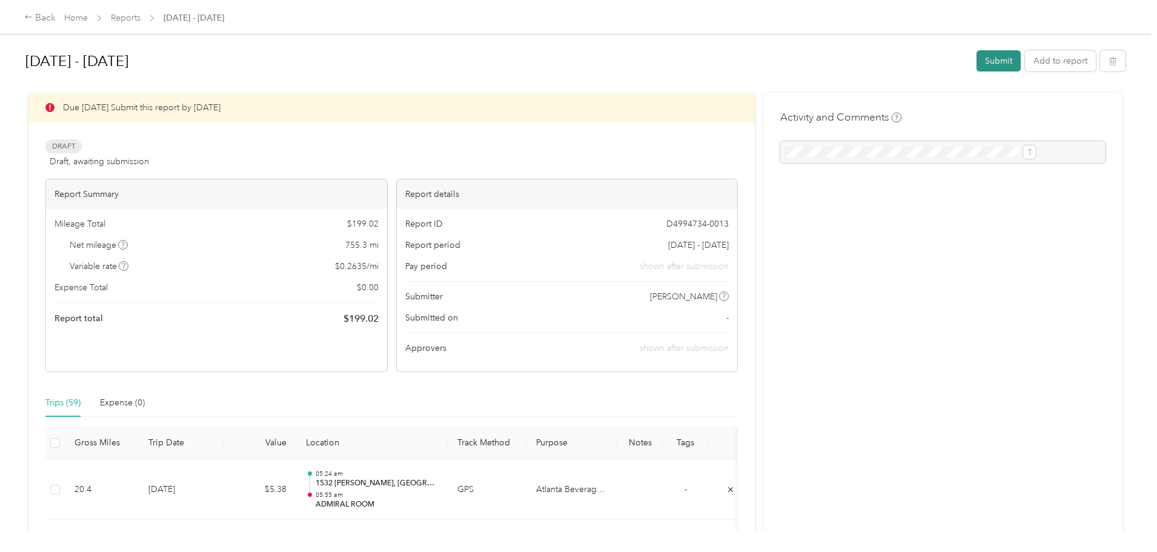
click at [976, 56] on button "Submit" at bounding box center [998, 60] width 44 height 21
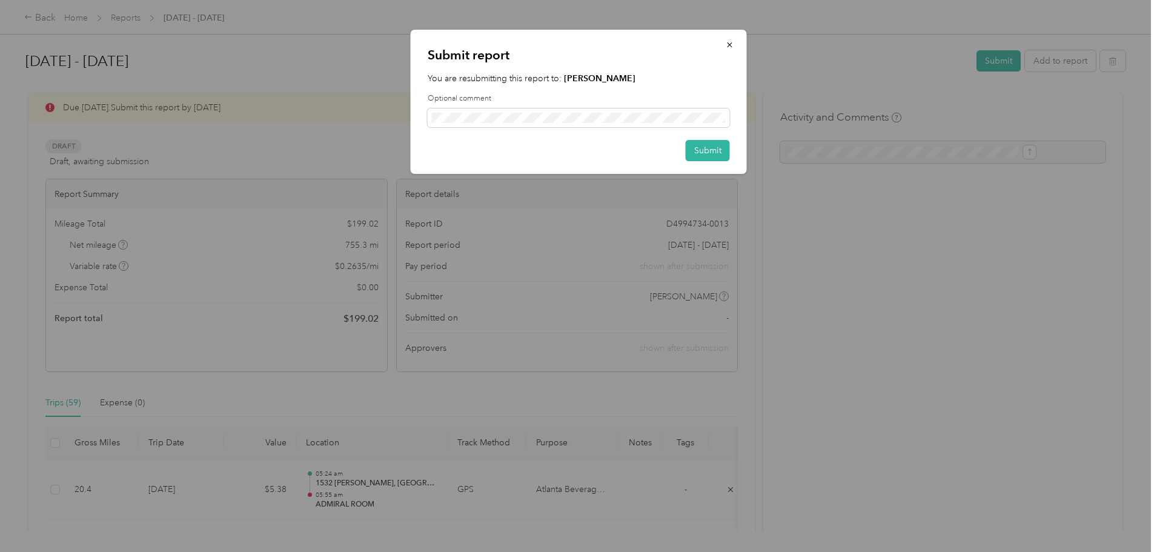
drag, startPoint x: 710, startPoint y: 145, endPoint x: 787, endPoint y: 222, distance: 108.3
click at [787, 551] on div "Submit report You are resubmitting this report to: [PERSON_NAME] Optional comme…" at bounding box center [575, 552] width 1151 height 0
click at [705, 136] on div "Submit report You are resubmitting this report to: [PERSON_NAME] Optional comme…" at bounding box center [579, 102] width 336 height 144
click at [712, 147] on button "Submit" at bounding box center [707, 150] width 44 height 21
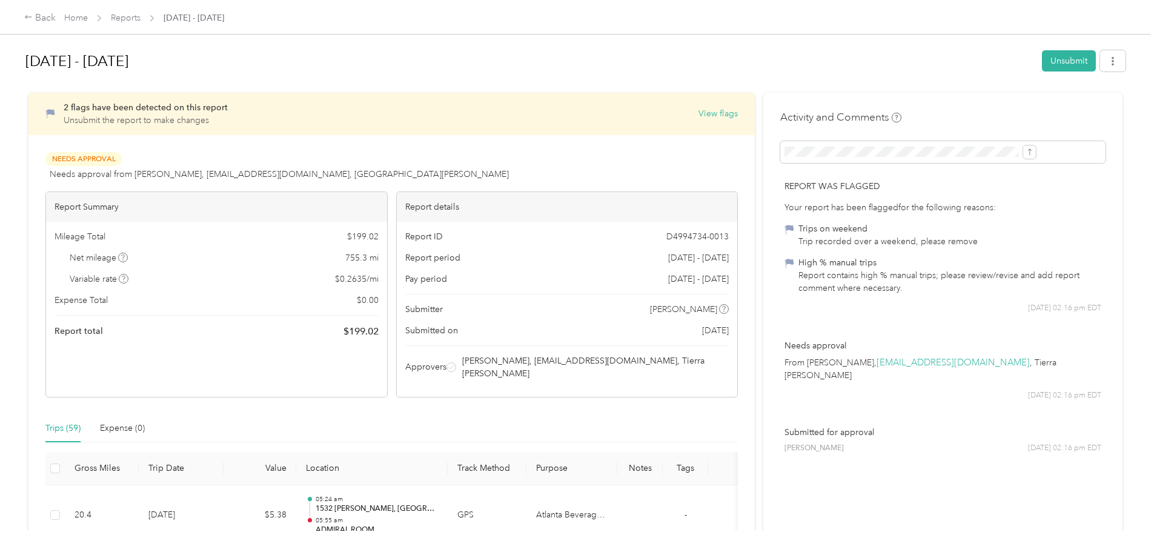
click at [785, 227] on icon at bounding box center [789, 230] width 9 height 10
click at [1066, 209] on div "Back Home Reports [DATE] - [DATE] [DATE] - [DATE] Unsubmit 2 flags have been de…" at bounding box center [575, 276] width 1151 height 552
click at [323, 151] on div "2 flags have been detected on this report Unsubmit the report to make changes V…" at bounding box center [391, 245] width 692 height 305
